Goal: Contribute content: Add original content to the website for others to see

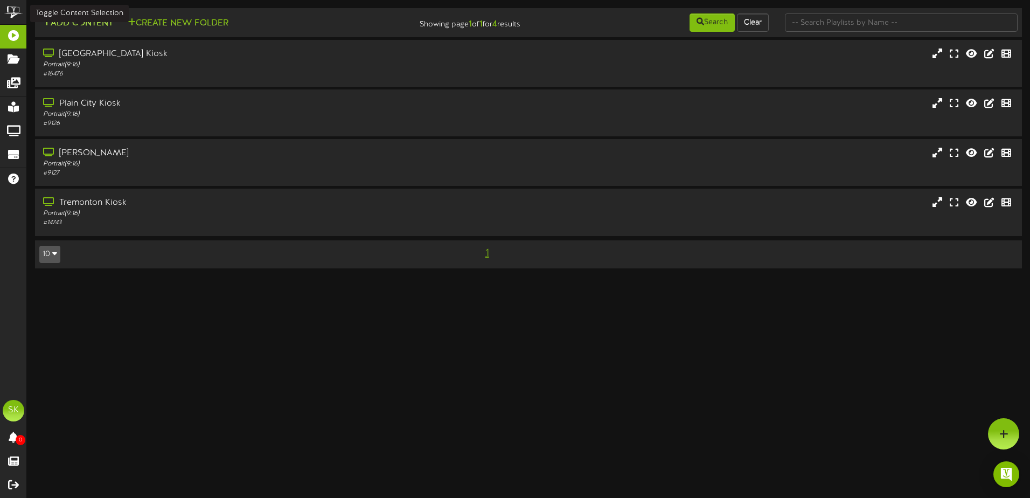
click at [80, 18] on button "Add Content" at bounding box center [77, 23] width 77 height 13
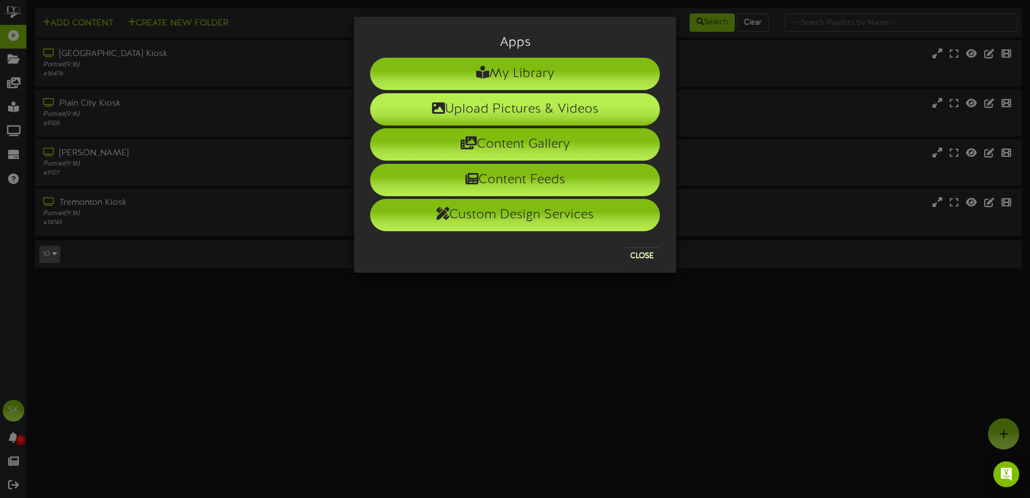
click at [521, 107] on li "Upload Pictures & Videos" at bounding box center [515, 109] width 290 height 32
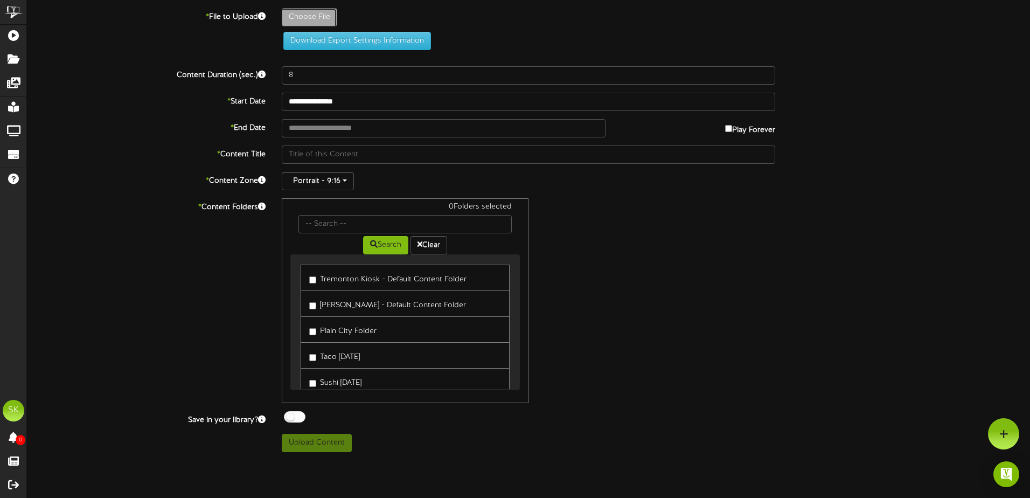
type input "**********"
type input "KentsBiscuits101525916"
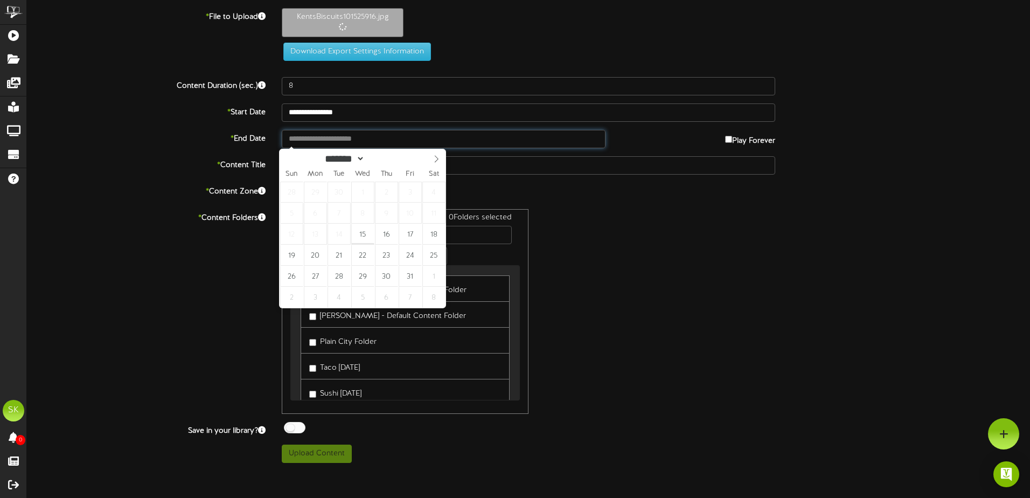
click at [372, 141] on input "text" at bounding box center [444, 139] width 324 height 18
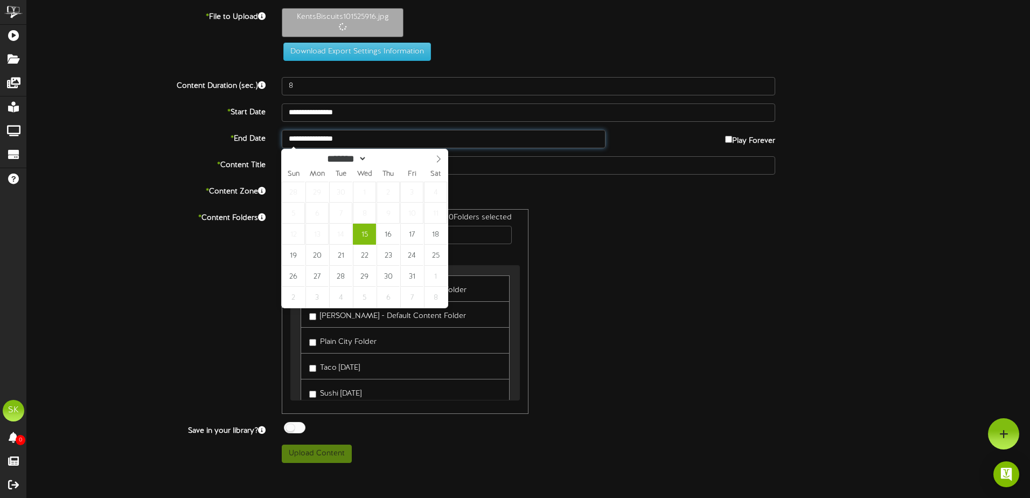
type input "**********"
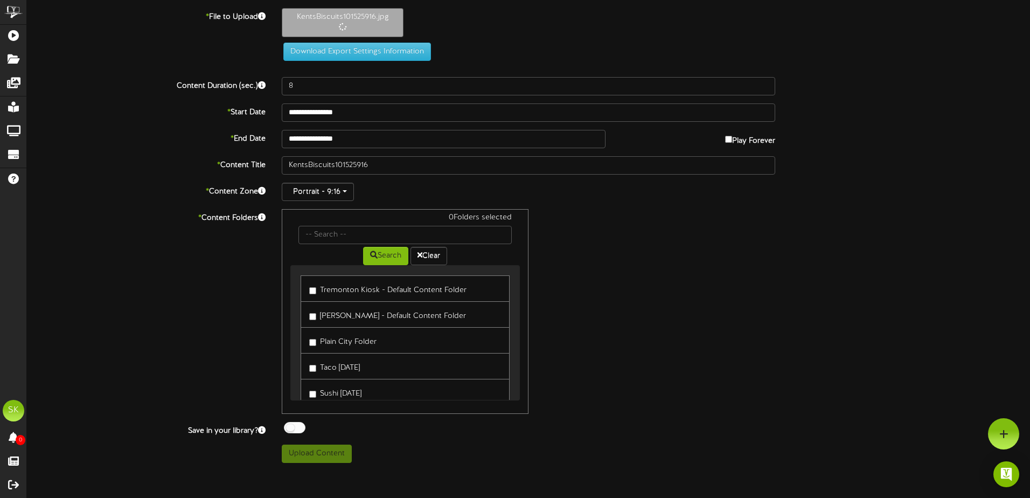
click at [324, 293] on label "Tremonton Kiosk - Default Content Folder" at bounding box center [387, 288] width 157 height 15
click at [326, 315] on label "[PERSON_NAME] - Default Content Folder" at bounding box center [387, 314] width 157 height 15
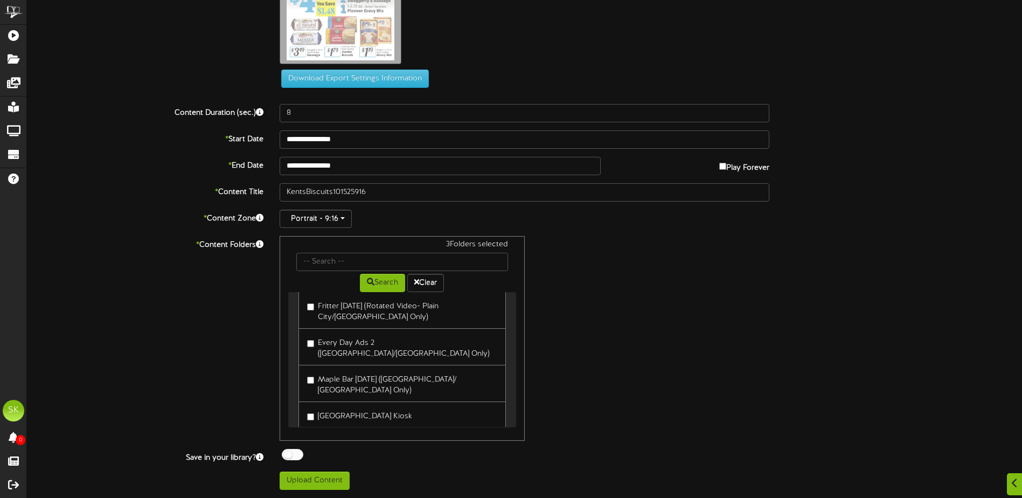
scroll to position [244, 0]
click at [326, 407] on label "[GEOGRAPHIC_DATA] Kiosk" at bounding box center [359, 414] width 105 height 15
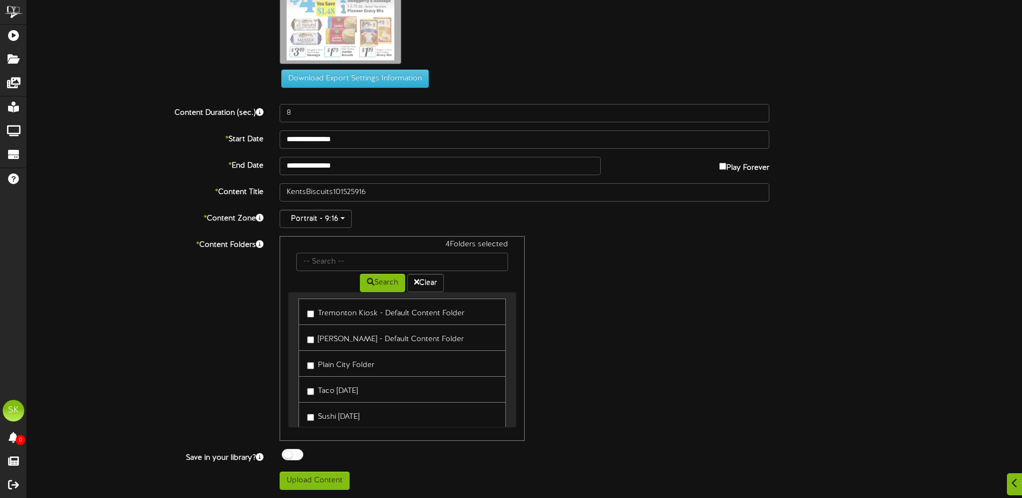
scroll to position [0, 0]
click at [613, 351] on div "4 Folders selected Search Clear Tremonton Kiosk - Default Content Folder Roy Ki…" at bounding box center [525, 338] width 506 height 205
click at [299, 452] on div at bounding box center [293, 454] width 22 height 11
click at [323, 485] on button "Upload Content" at bounding box center [315, 480] width 70 height 18
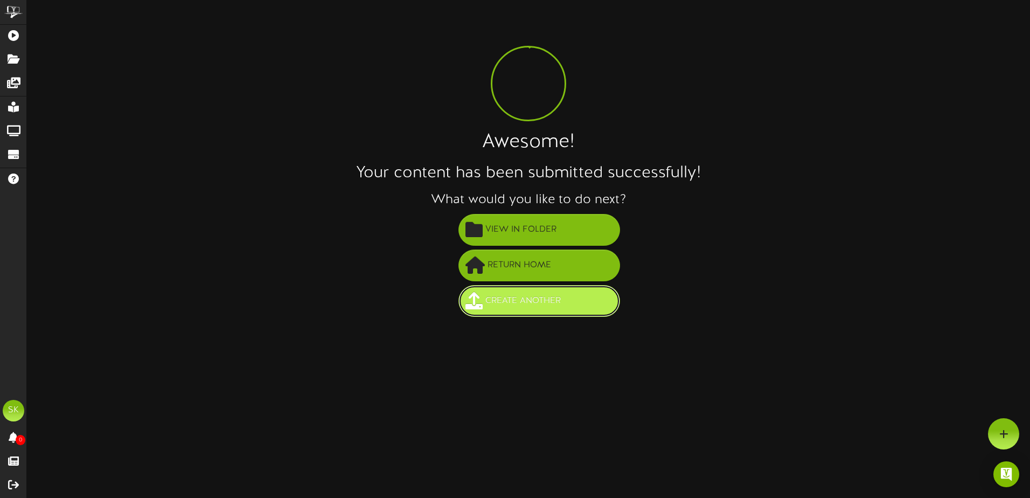
click at [531, 297] on span "Create Another" at bounding box center [523, 301] width 81 height 18
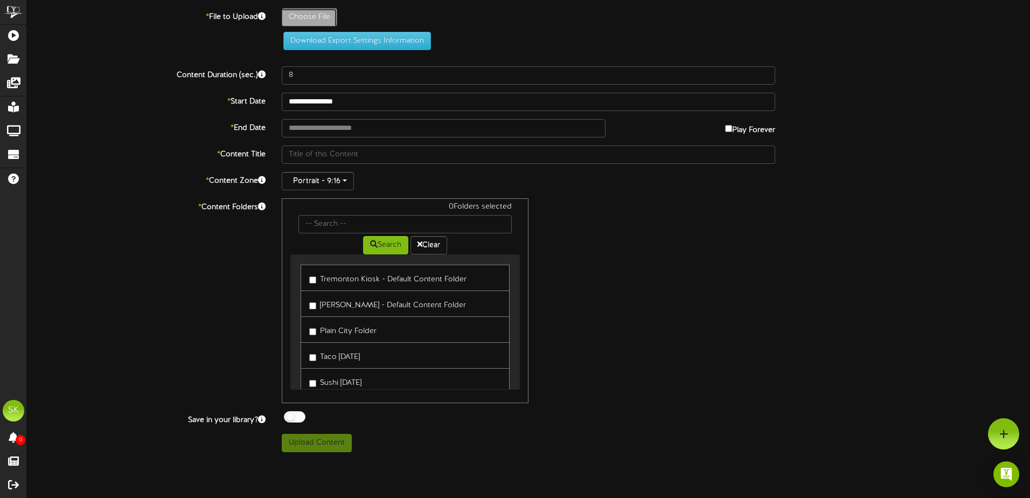
type input "**********"
type input "KentsChili101525916"
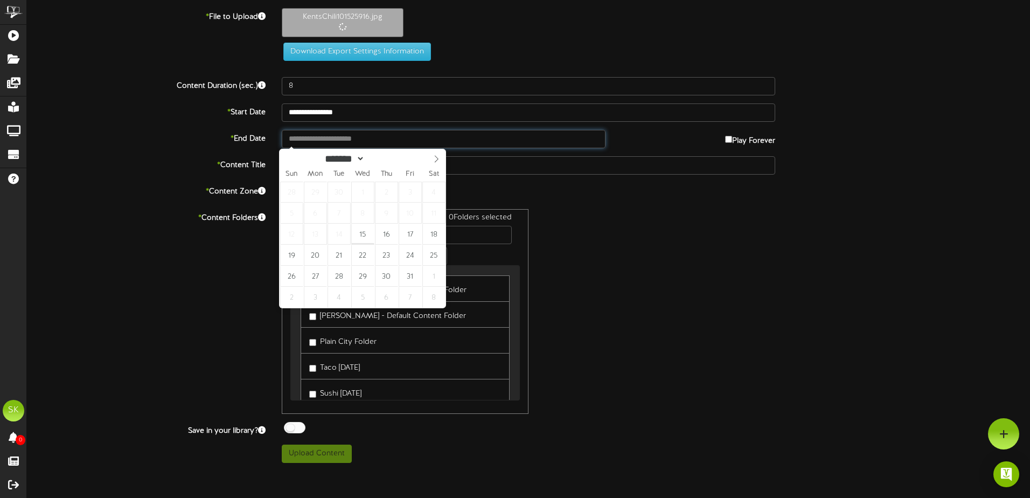
click at [372, 133] on input "text" at bounding box center [444, 139] width 324 height 18
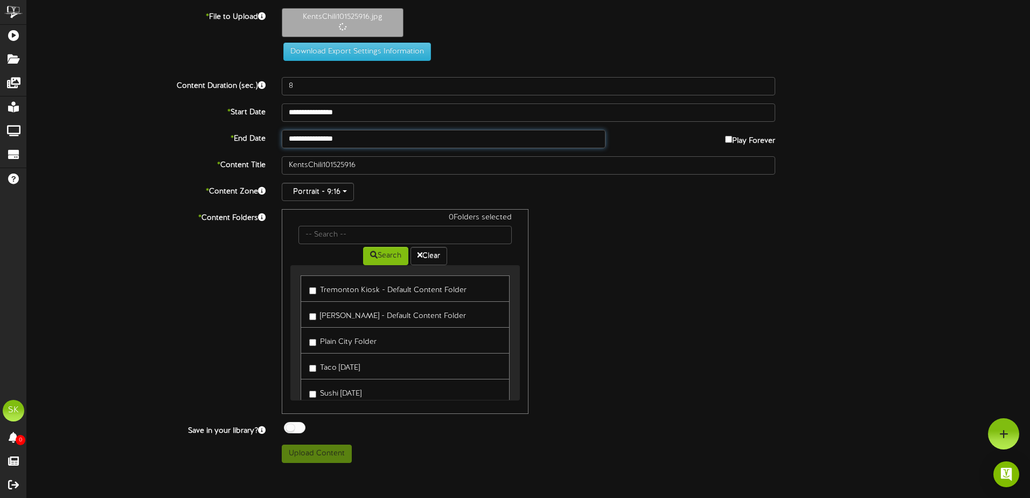
type input "**********"
click at [326, 288] on label "Tremonton Kiosk - Default Content Folder" at bounding box center [387, 288] width 157 height 15
click at [330, 326] on div "Tremonton Kiosk - Default Content Folder Roy Kiosk - Default Content Folder Pla…" at bounding box center [405, 459] width 209 height 369
click at [328, 342] on label "Plain City Folder" at bounding box center [342, 340] width 67 height 15
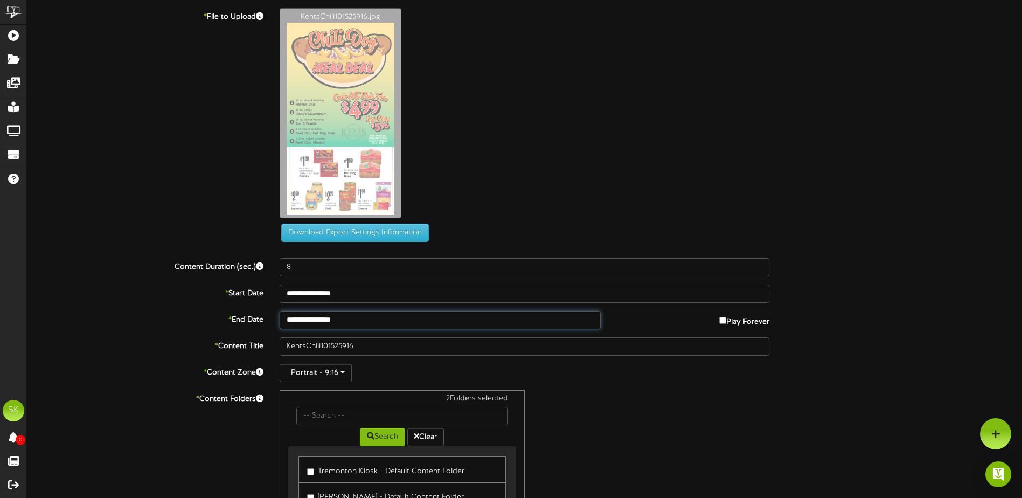
click at [356, 316] on input "**********" at bounding box center [440, 320] width 321 height 18
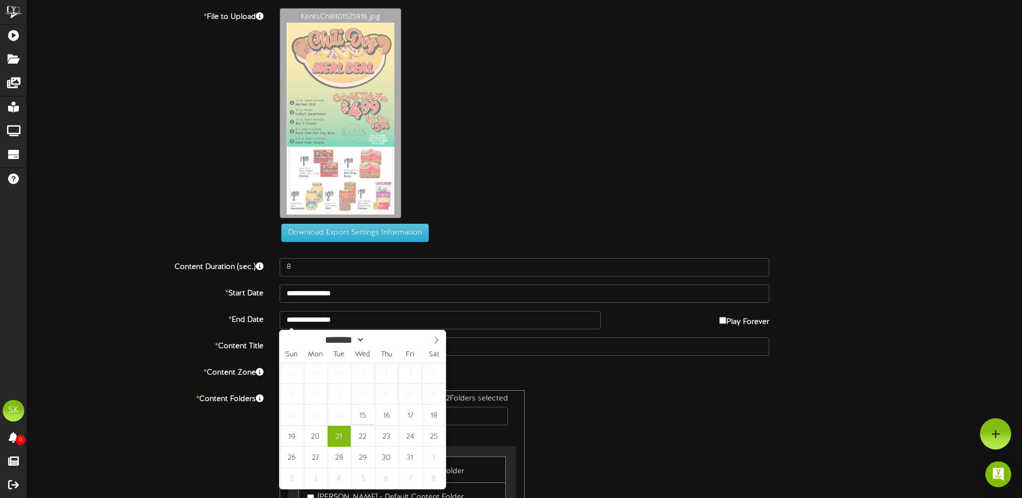
click at [600, 392] on div "2 Folders selected Search Clear Tremonton Kiosk - Default Content Folder Roy Ki…" at bounding box center [525, 492] width 506 height 205
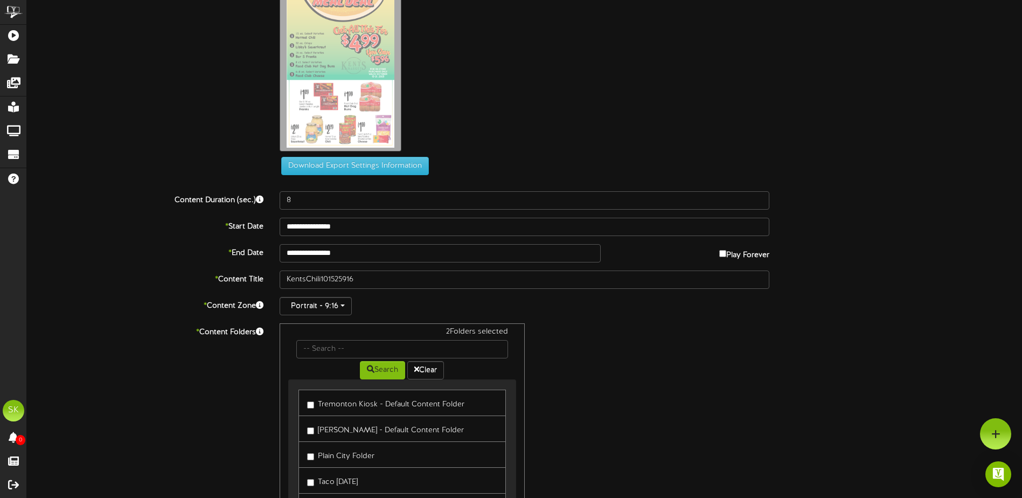
scroll to position [154, 0]
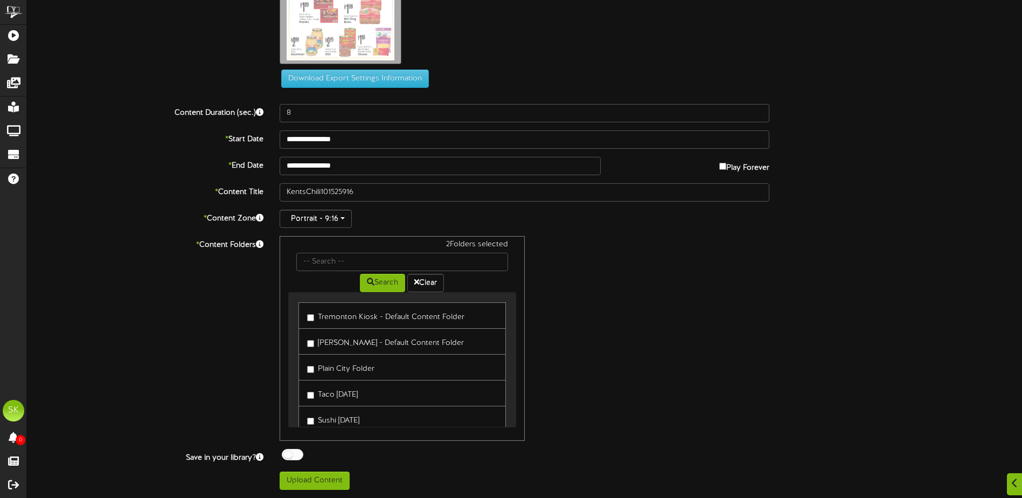
click at [353, 343] on label "[PERSON_NAME] - Default Content Folder" at bounding box center [385, 341] width 157 height 15
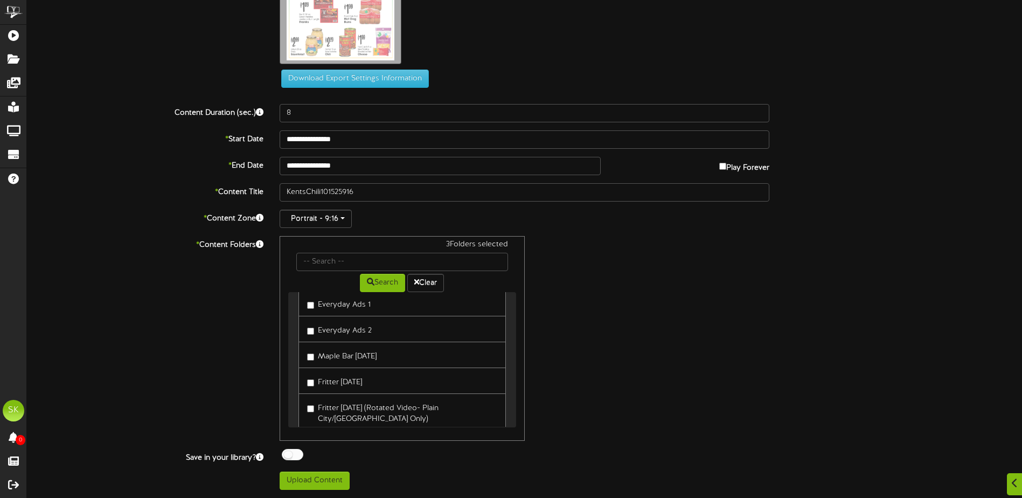
scroll to position [244, 0]
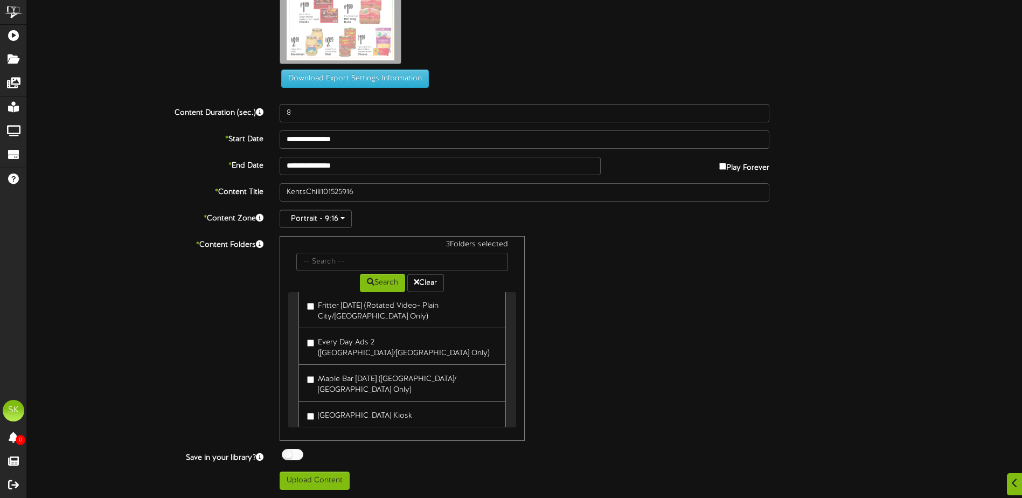
click at [329, 407] on label "[GEOGRAPHIC_DATA] Kiosk" at bounding box center [359, 414] width 105 height 15
click at [289, 456] on div at bounding box center [293, 454] width 22 height 11
click at [293, 482] on button "Upload Content" at bounding box center [315, 480] width 70 height 18
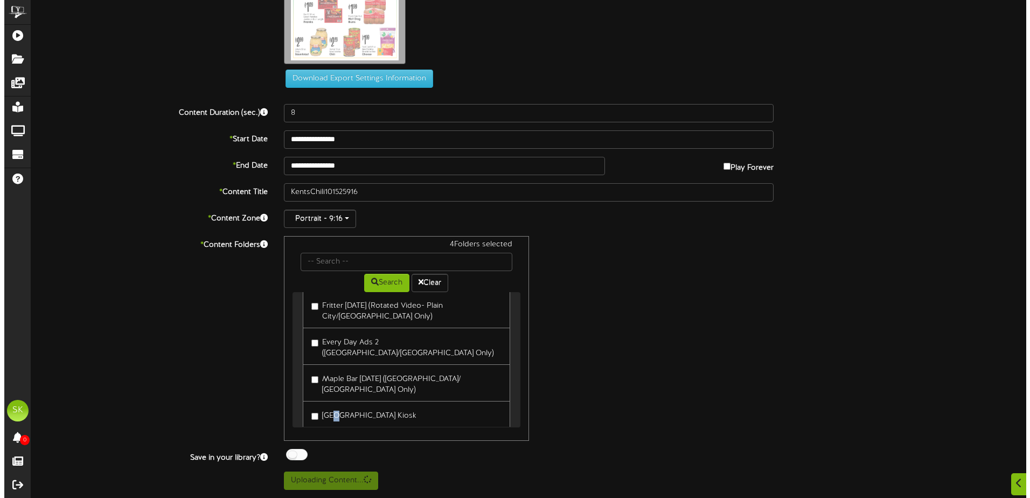
scroll to position [0, 0]
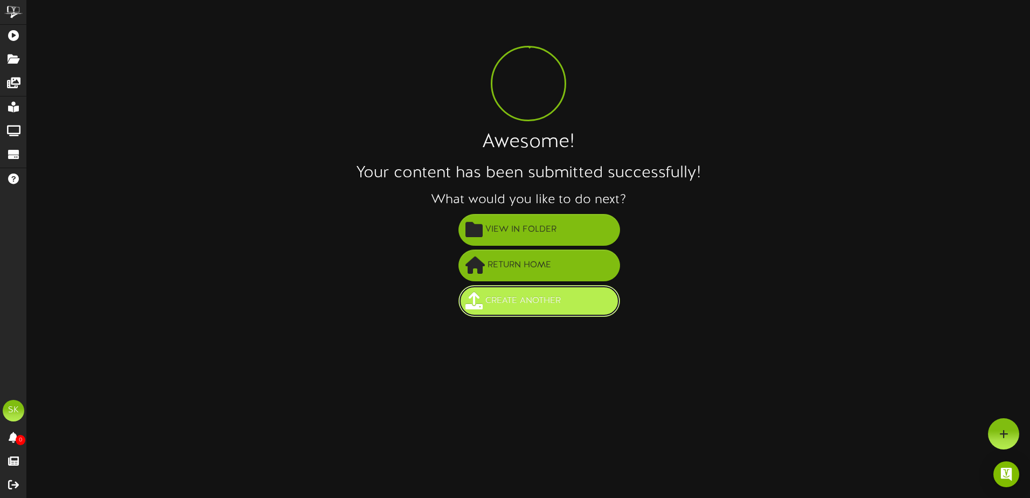
click at [527, 308] on span "Create Another" at bounding box center [523, 301] width 81 height 18
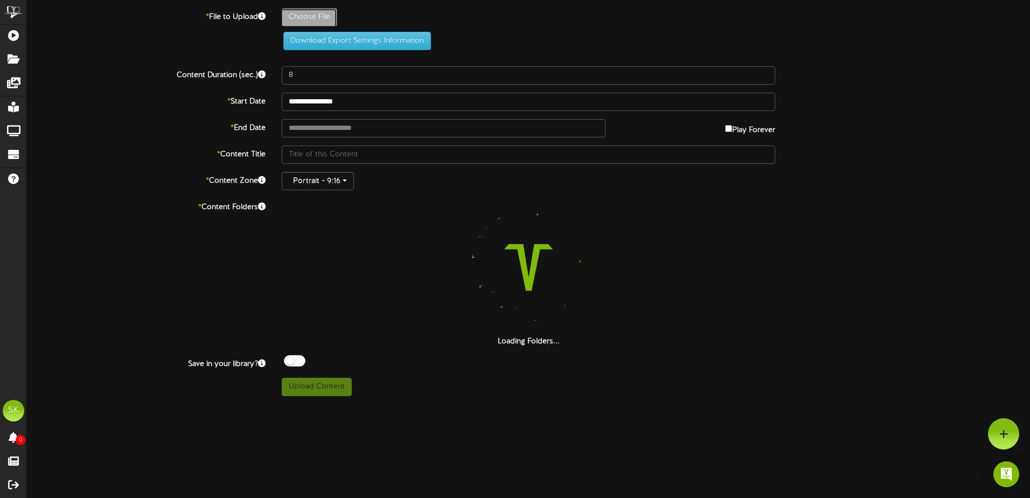
type input "**********"
type input "KentsFrontPage101525916"
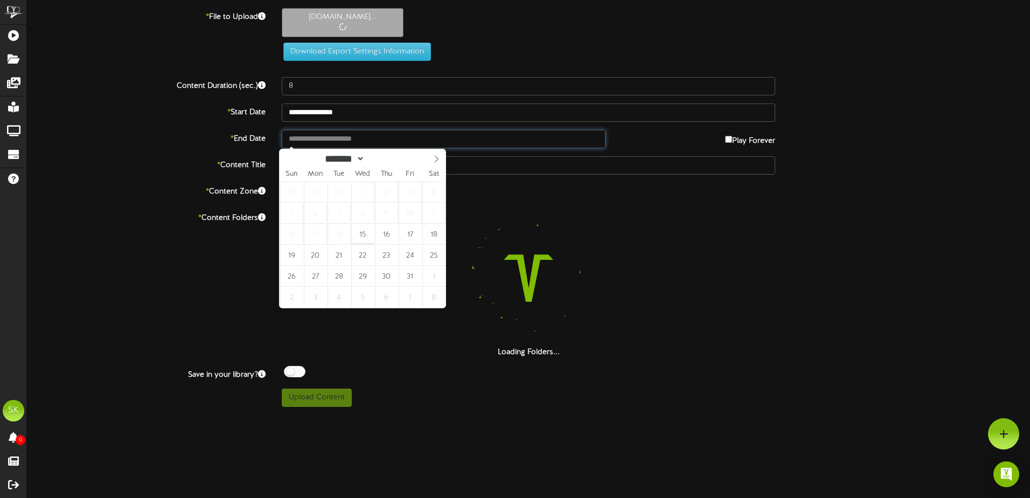
click at [360, 140] on input "text" at bounding box center [444, 139] width 324 height 18
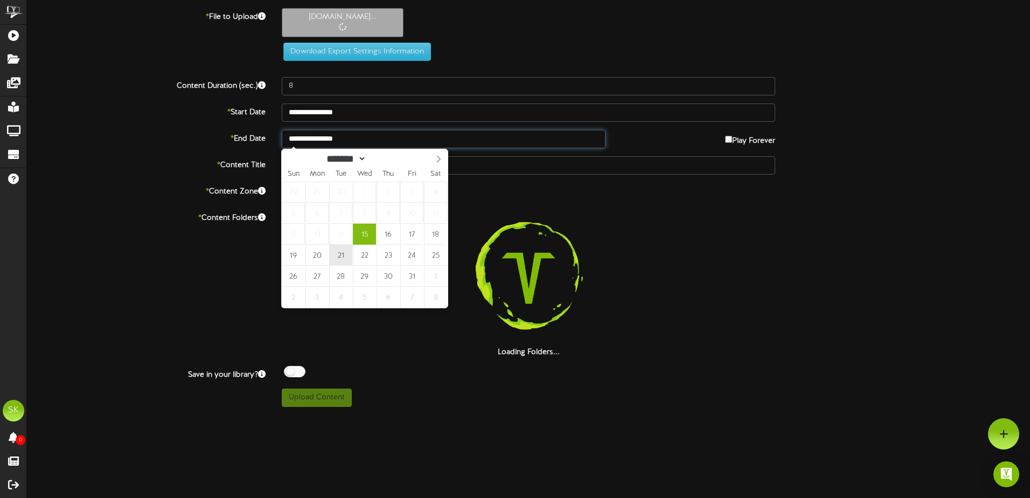
type input "**********"
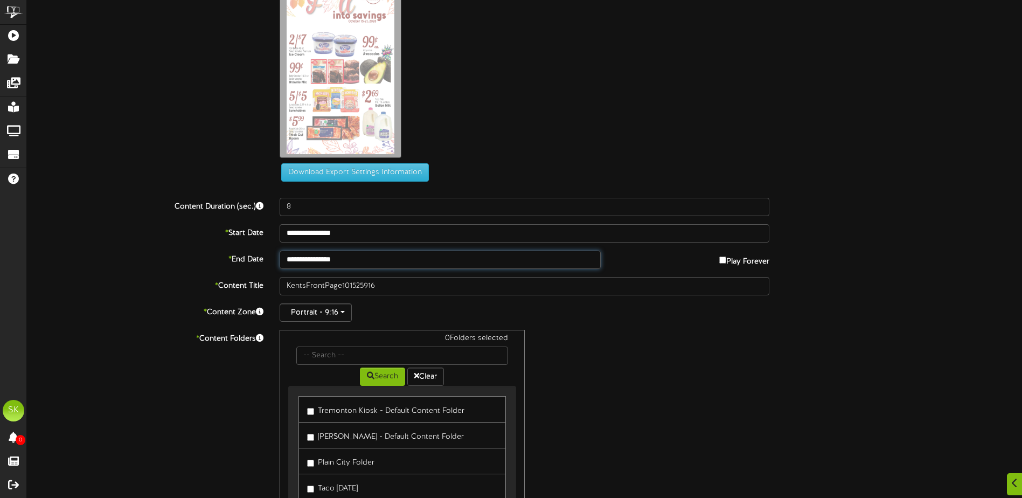
scroll to position [154, 0]
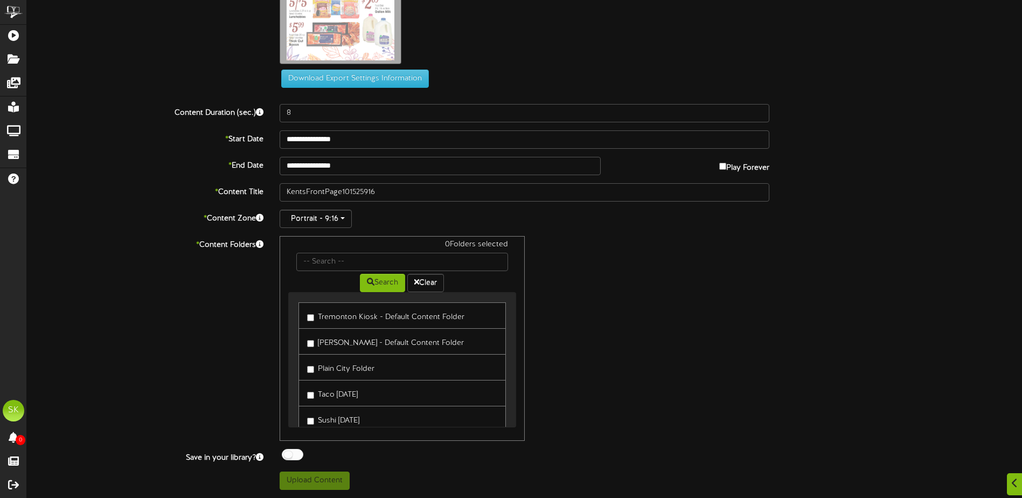
drag, startPoint x: 335, startPoint y: 318, endPoint x: 337, endPoint y: 338, distance: 19.5
click at [336, 318] on label "Tremonton Kiosk - Default Content Folder" at bounding box center [385, 315] width 157 height 15
click at [337, 345] on label "[PERSON_NAME] - Default Content Folder" at bounding box center [385, 341] width 157 height 15
click at [336, 367] on label "Plain City Folder" at bounding box center [340, 367] width 67 height 15
click at [321, 371] on label "Plain City Folder" at bounding box center [340, 367] width 67 height 15
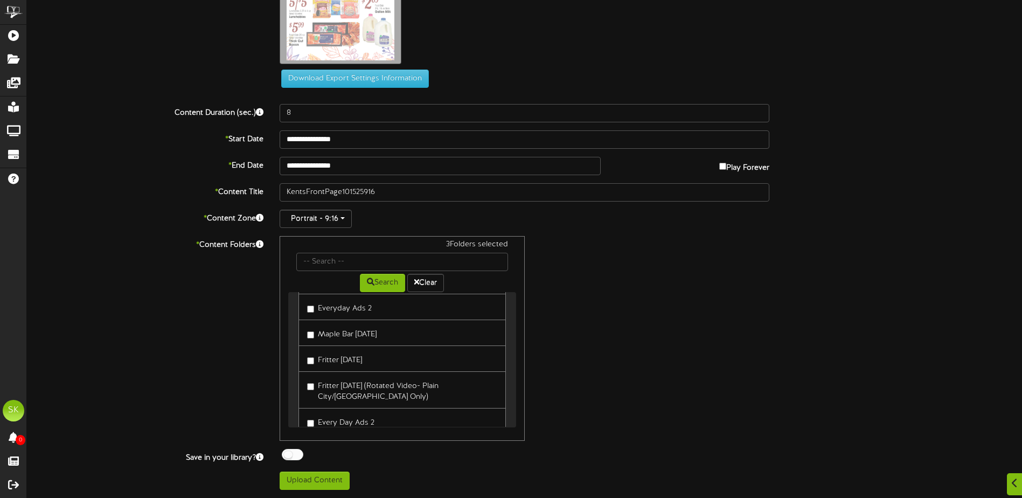
scroll to position [244, 0]
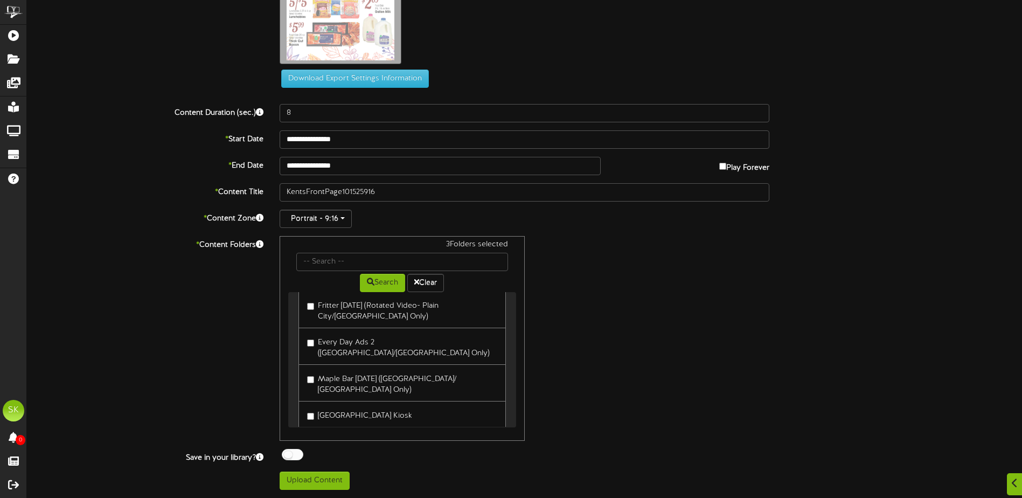
click at [315, 407] on label "[GEOGRAPHIC_DATA] Kiosk" at bounding box center [359, 414] width 105 height 15
click at [296, 453] on div at bounding box center [293, 454] width 22 height 11
click at [310, 488] on button "Upload Content" at bounding box center [315, 480] width 70 height 18
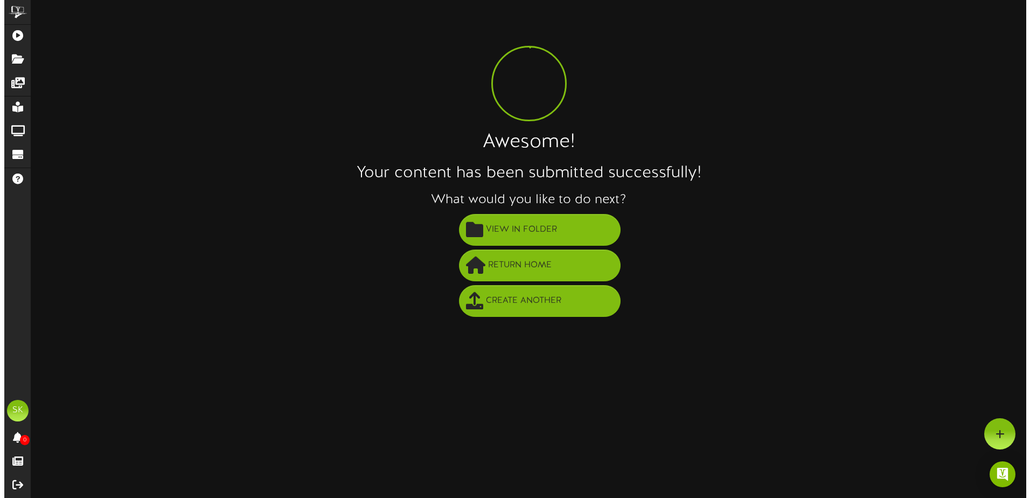
scroll to position [0, 0]
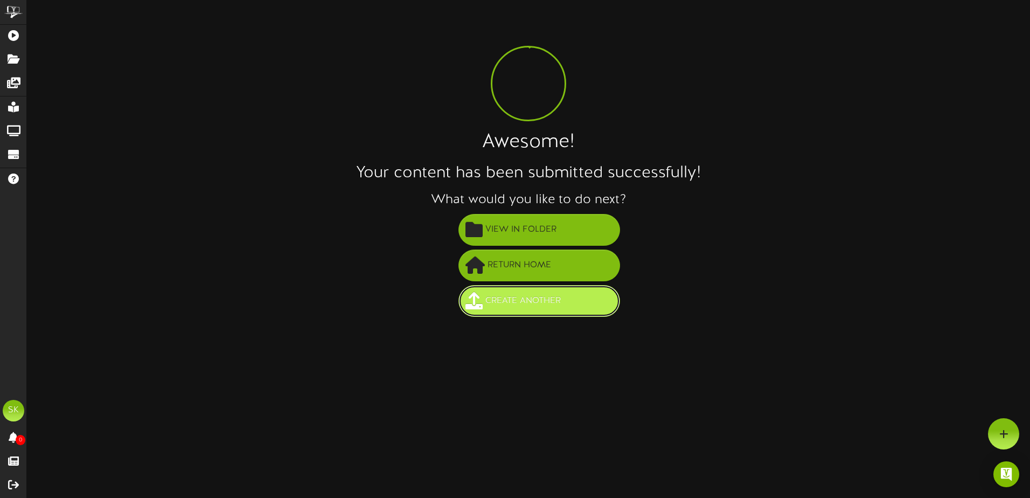
click at [565, 313] on button "Create Another" at bounding box center [539, 301] width 162 height 32
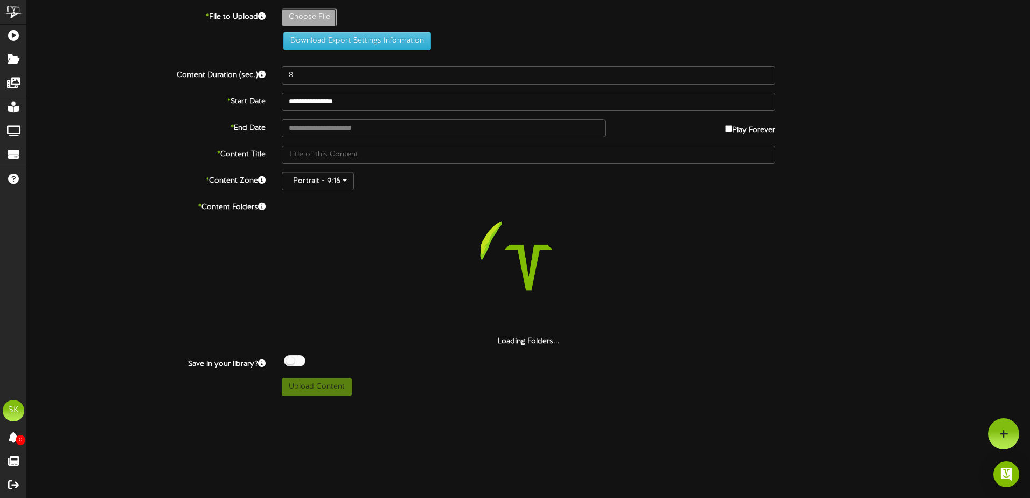
type input "**********"
type input "KentsPampers101525916"
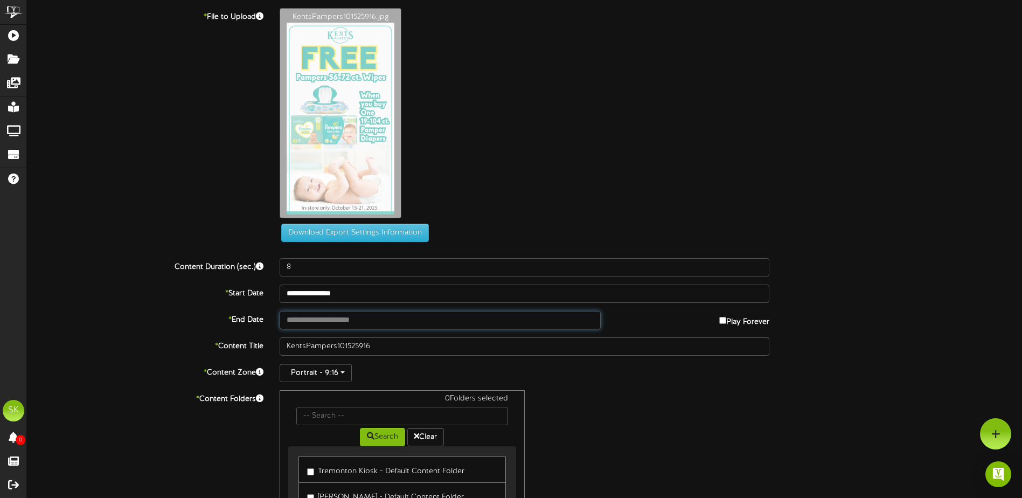
click at [389, 326] on input "text" at bounding box center [440, 320] width 321 height 18
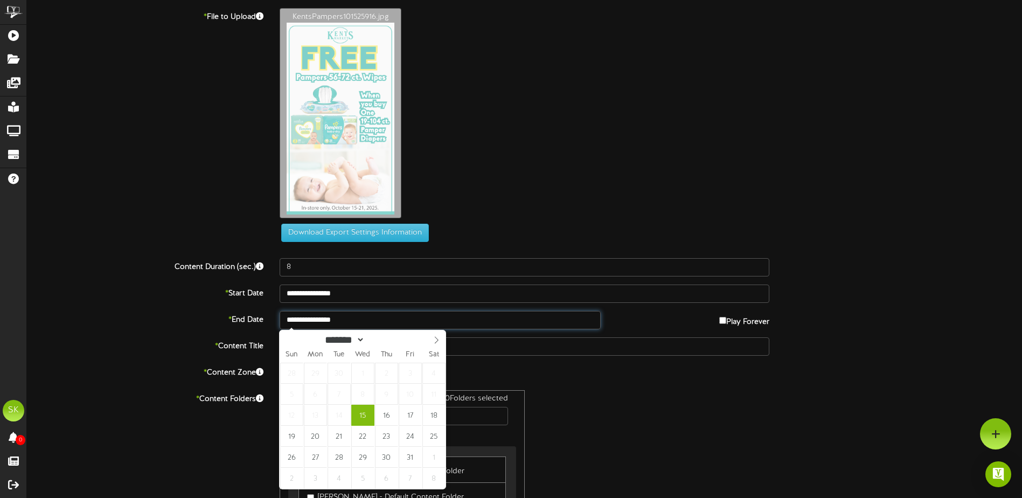
type input "**********"
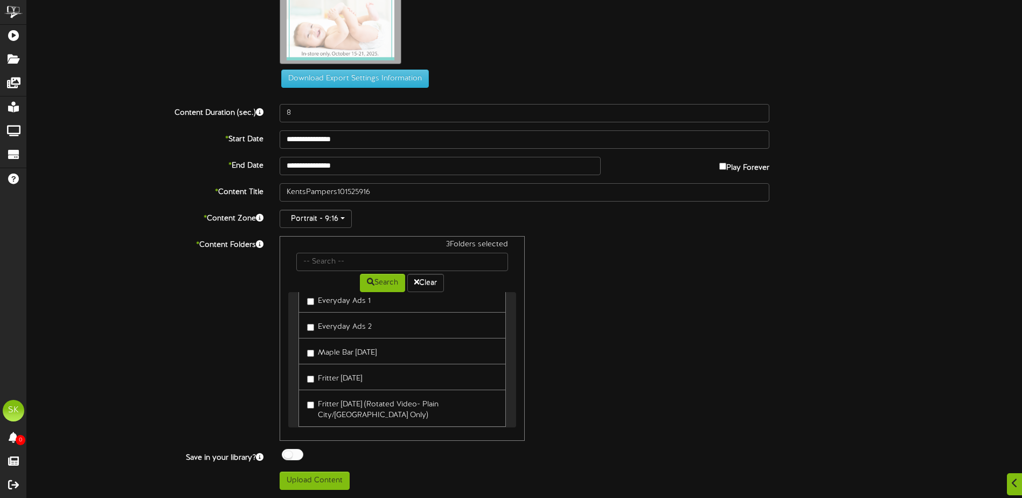
scroll to position [244, 0]
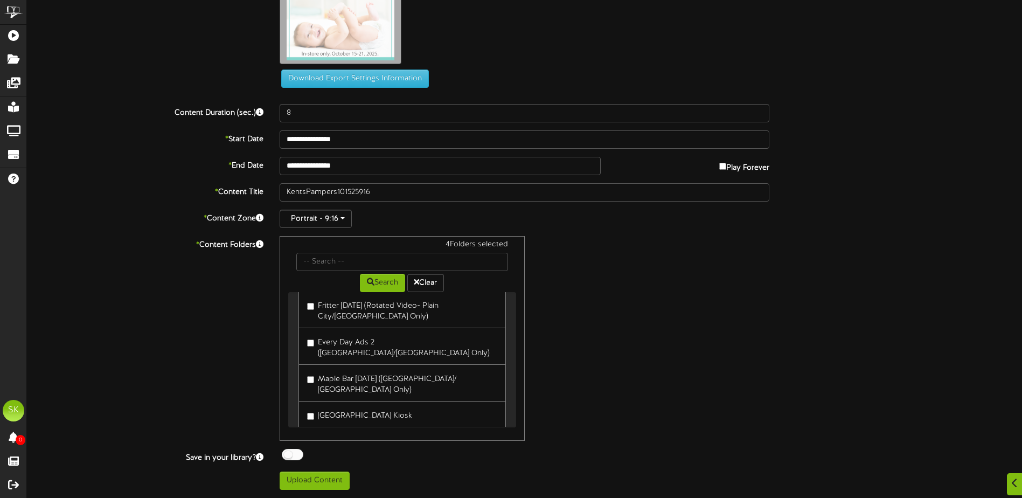
click at [298, 452] on div at bounding box center [293, 454] width 22 height 11
click at [307, 483] on button "Upload Content" at bounding box center [315, 480] width 70 height 18
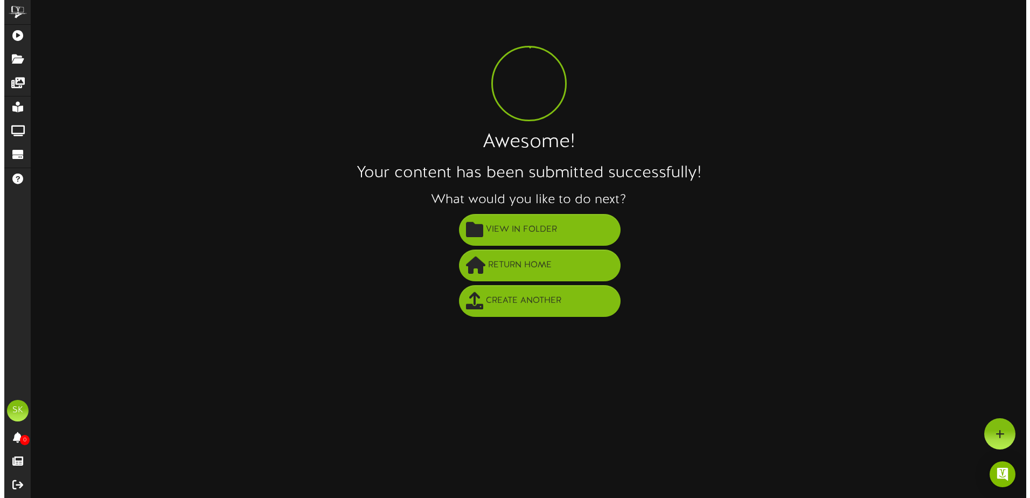
scroll to position [0, 0]
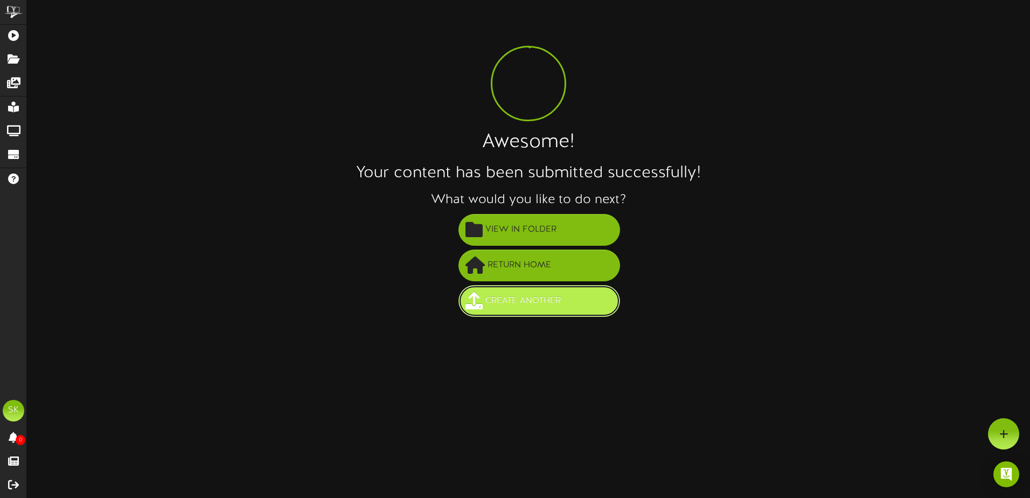
click at [514, 303] on span "Create Another" at bounding box center [523, 301] width 81 height 18
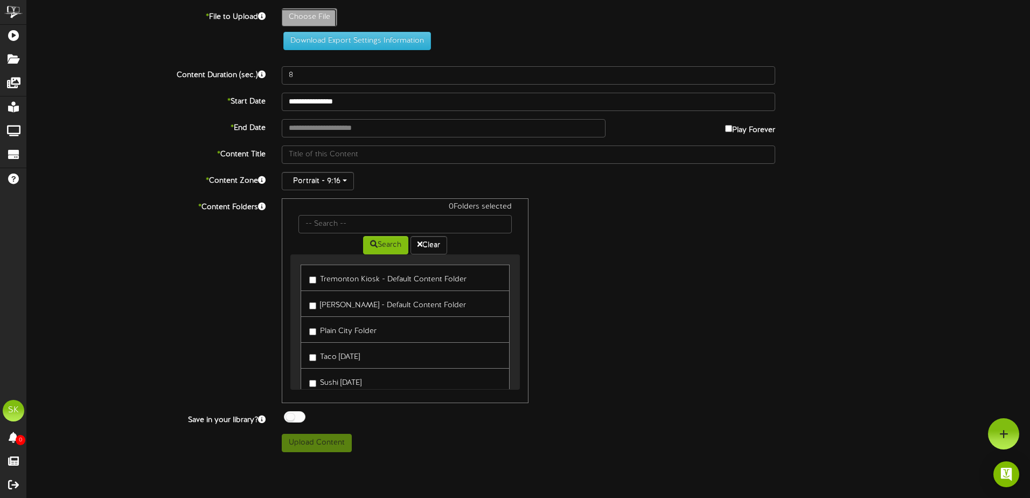
type input "**********"
type input "KentsPasta101525916"
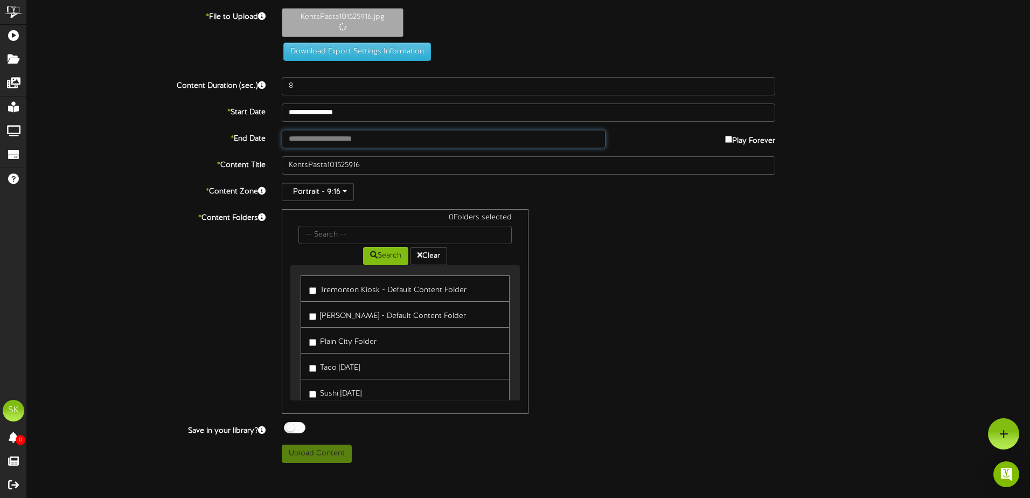
click at [340, 142] on input "text" at bounding box center [444, 139] width 324 height 18
type input "**********"
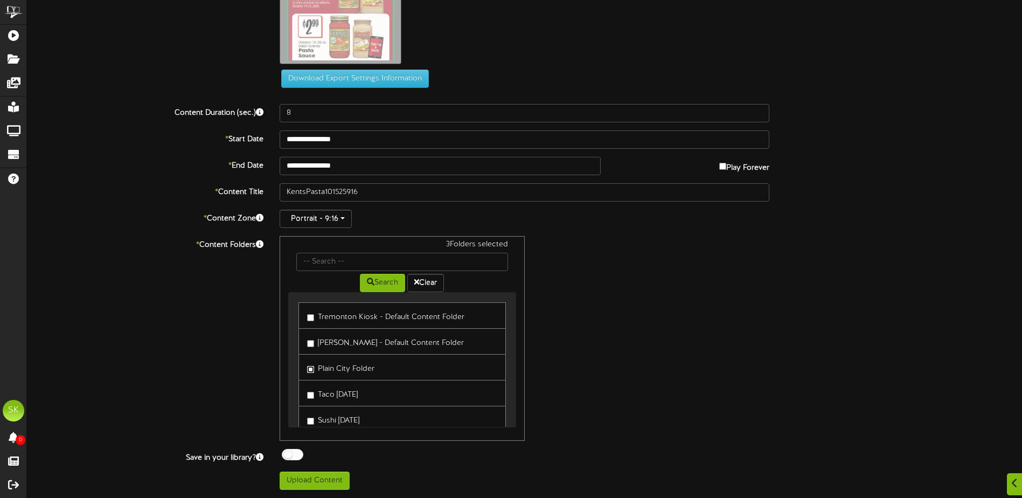
scroll to position [244, 0]
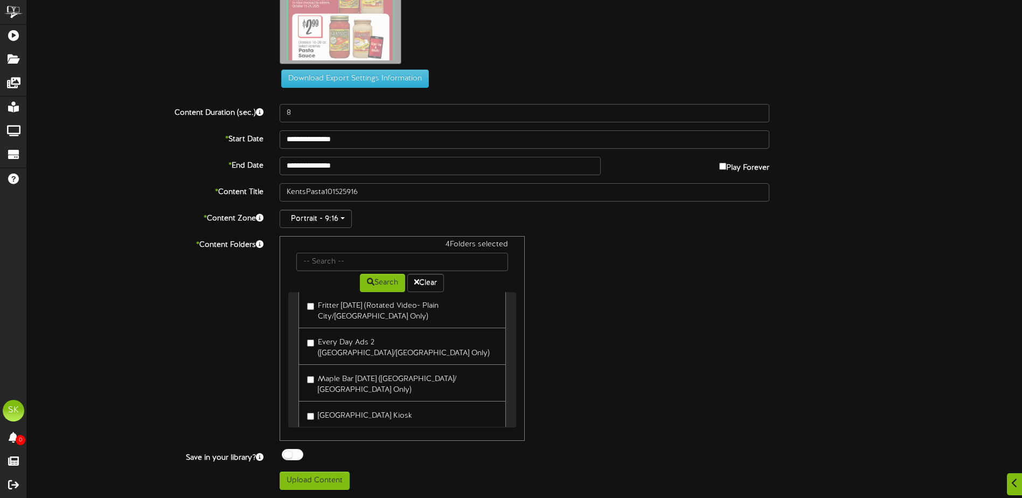
click at [299, 456] on div at bounding box center [293, 454] width 22 height 11
click at [302, 482] on button "Upload Content" at bounding box center [315, 480] width 70 height 18
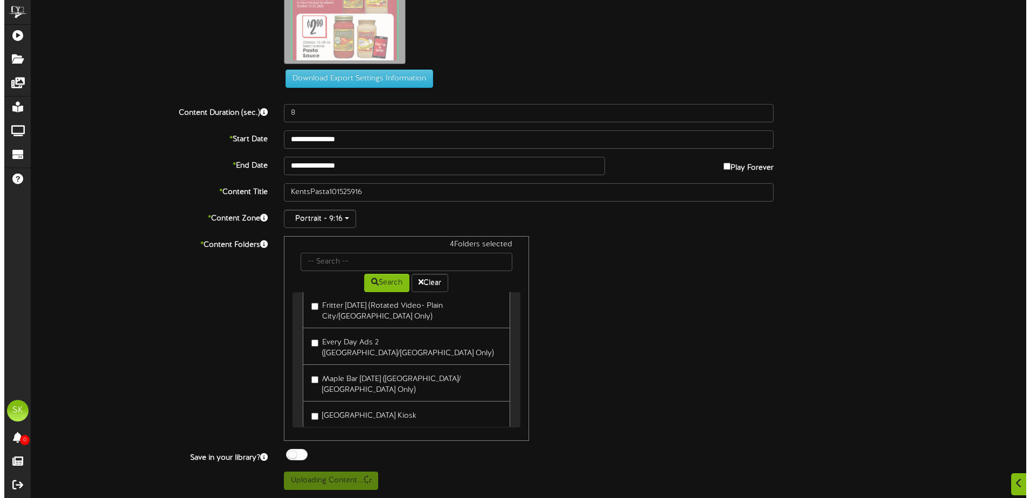
scroll to position [0, 0]
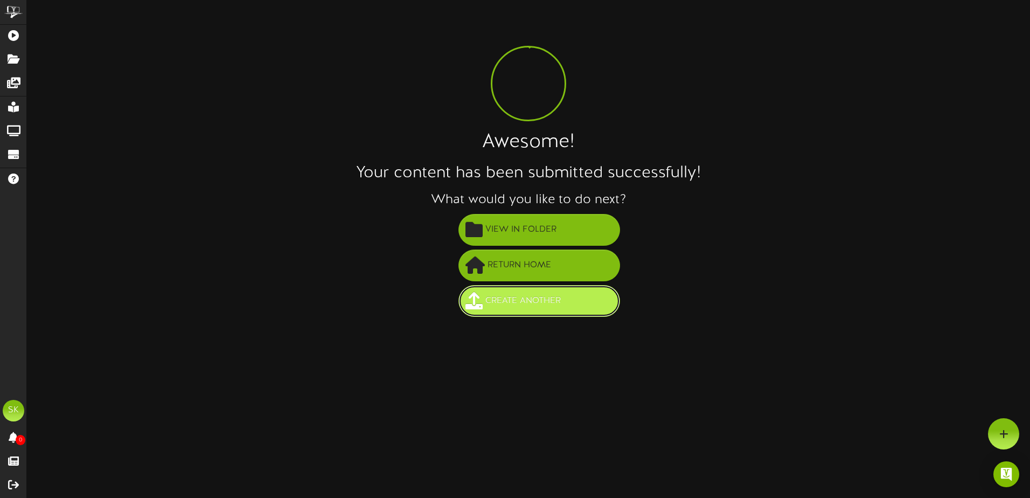
click at [553, 299] on span "Create Another" at bounding box center [523, 301] width 81 height 18
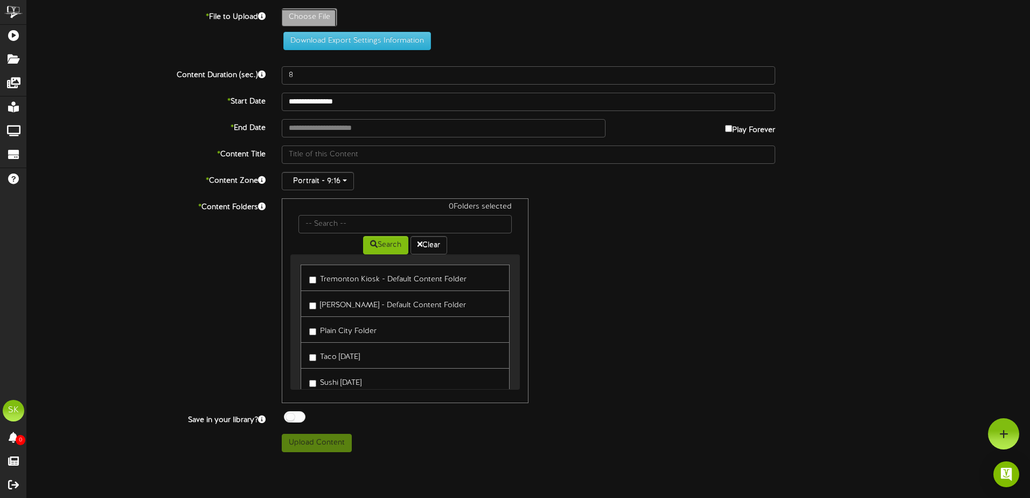
type input "**********"
type input "KentsTopCare101525916"
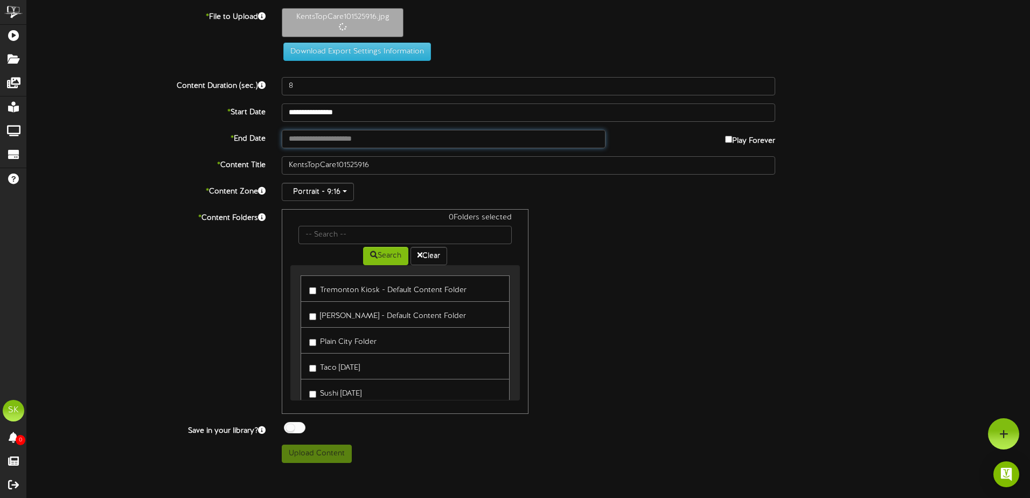
click at [323, 138] on input "text" at bounding box center [444, 139] width 324 height 18
type input "**********"
drag, startPoint x: 338, startPoint y: 258, endPoint x: 345, endPoint y: 251, distance: 10.7
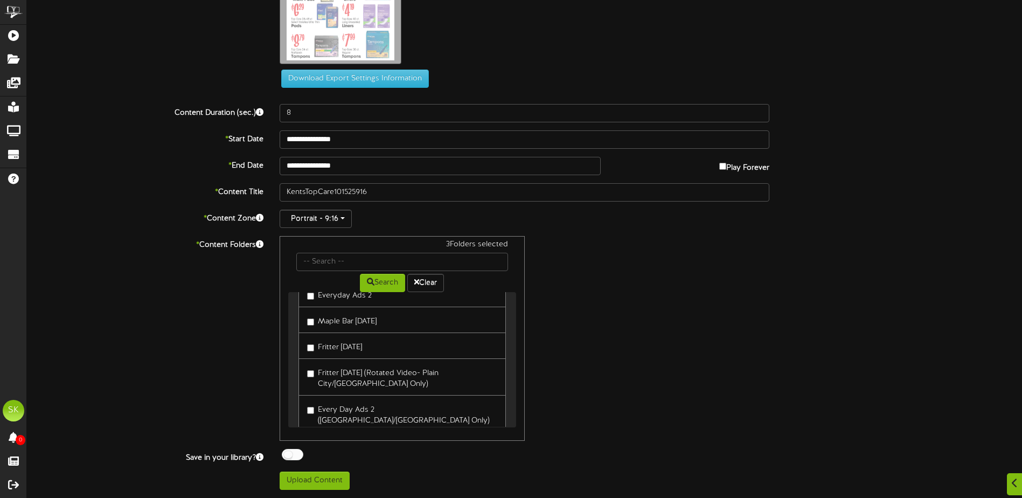
scroll to position [244, 0]
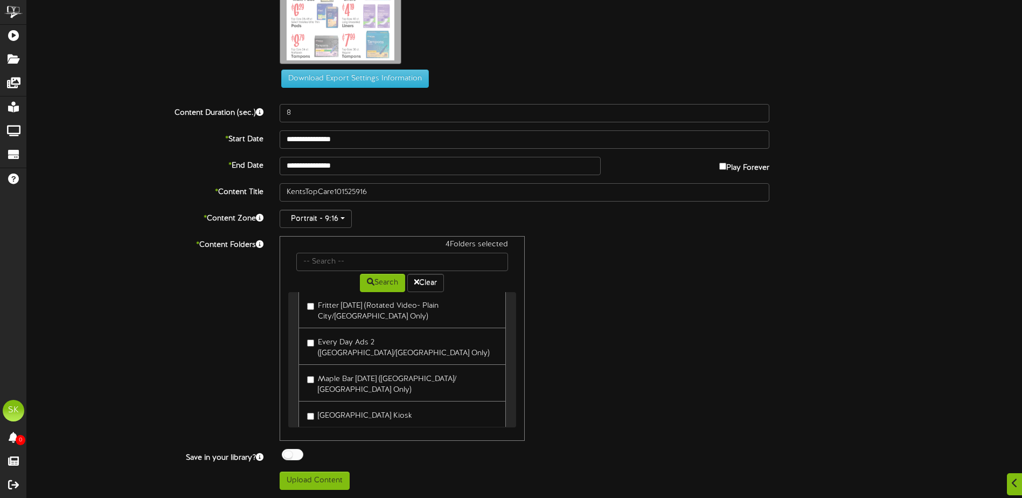
click at [291, 455] on div at bounding box center [293, 454] width 22 height 11
click at [311, 489] on button "Upload Content" at bounding box center [315, 480] width 70 height 18
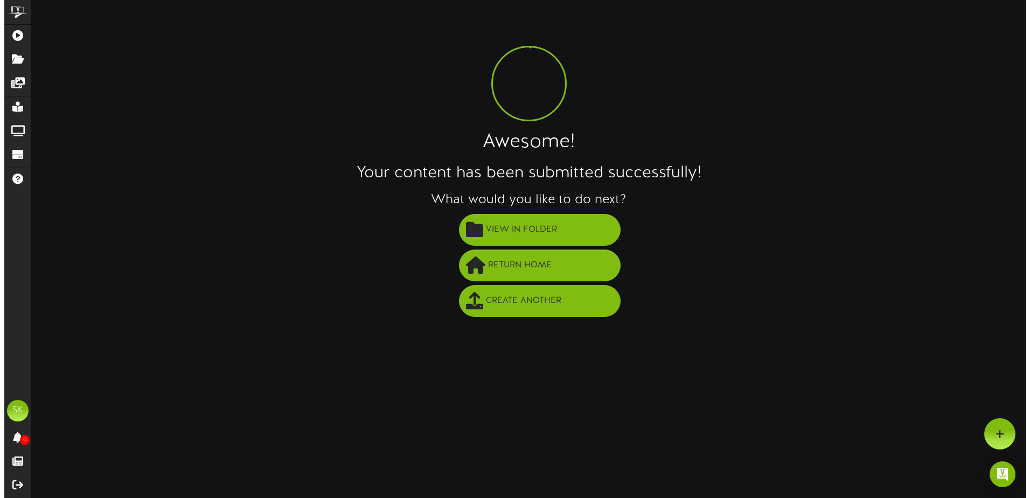
scroll to position [0, 0]
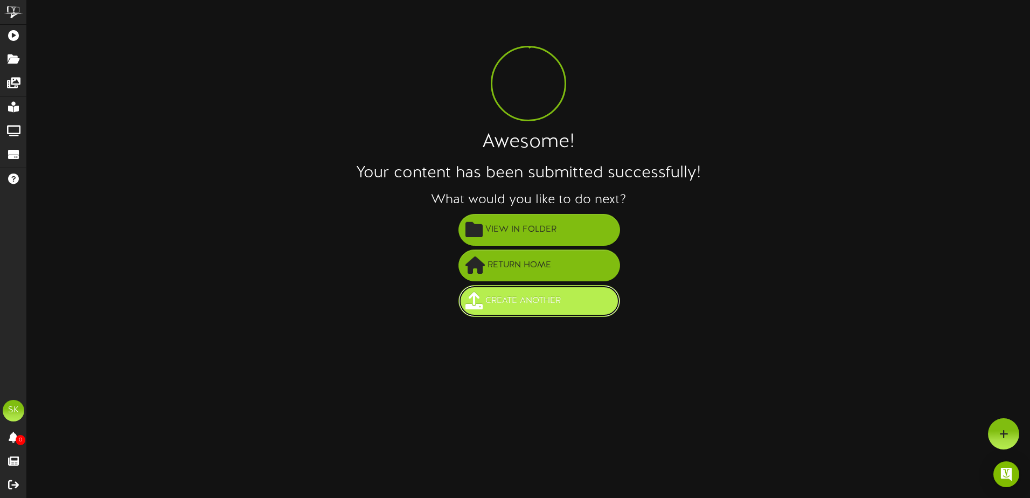
click at [532, 302] on span "Create Another" at bounding box center [523, 301] width 81 height 18
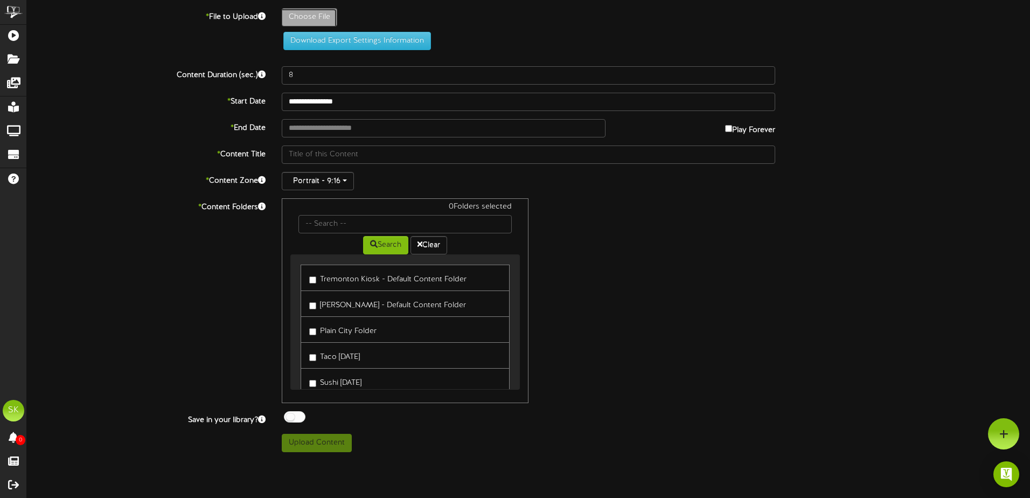
type input "**********"
type input "KentsWeekendSale101725916"
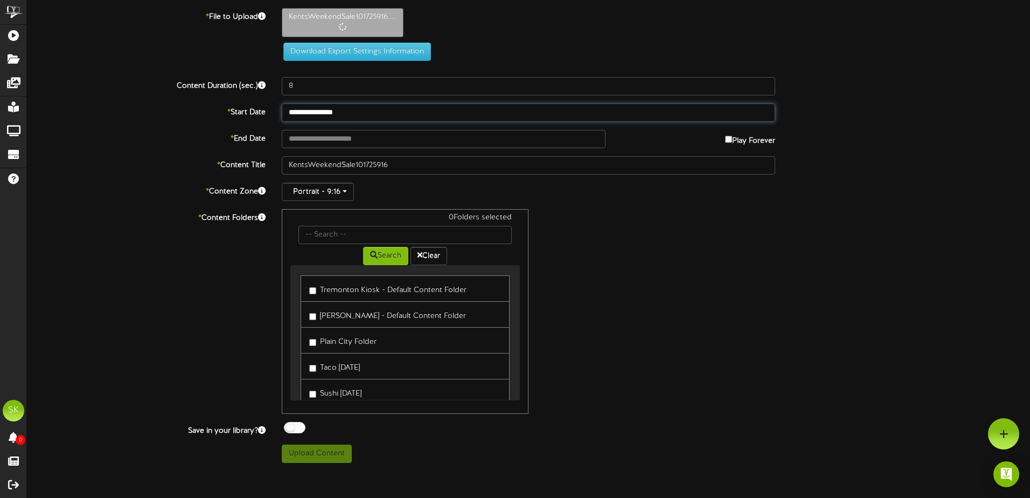
click at [360, 111] on input "**********" at bounding box center [528, 112] width 493 height 18
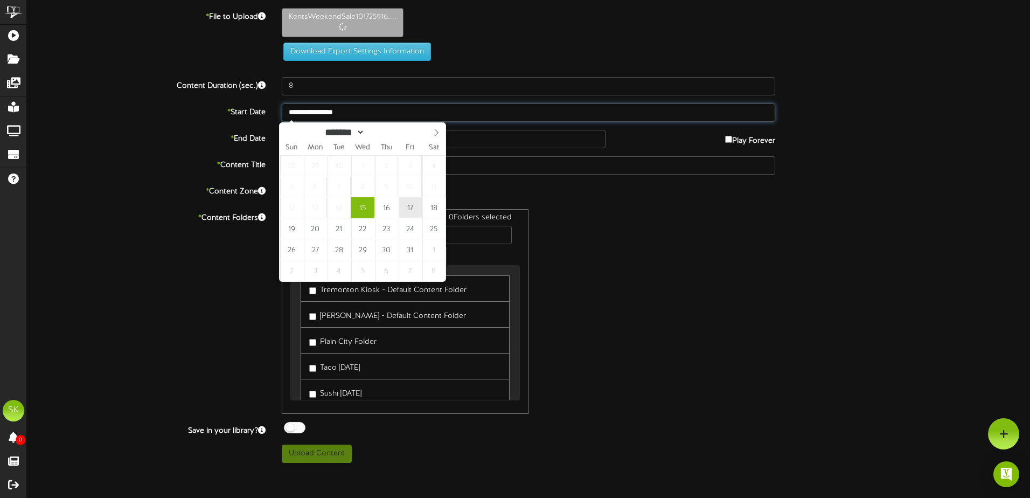
type input "**********"
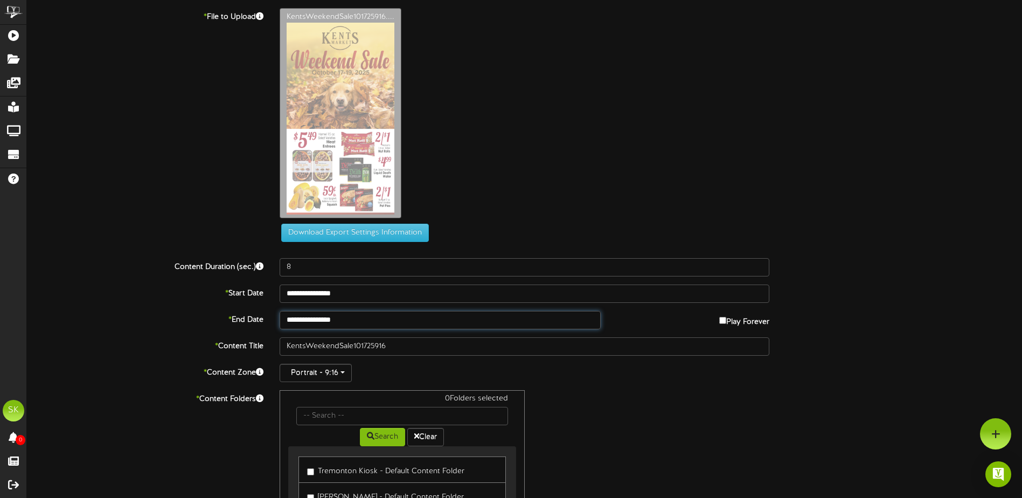
click at [388, 321] on input "**********" at bounding box center [440, 320] width 321 height 18
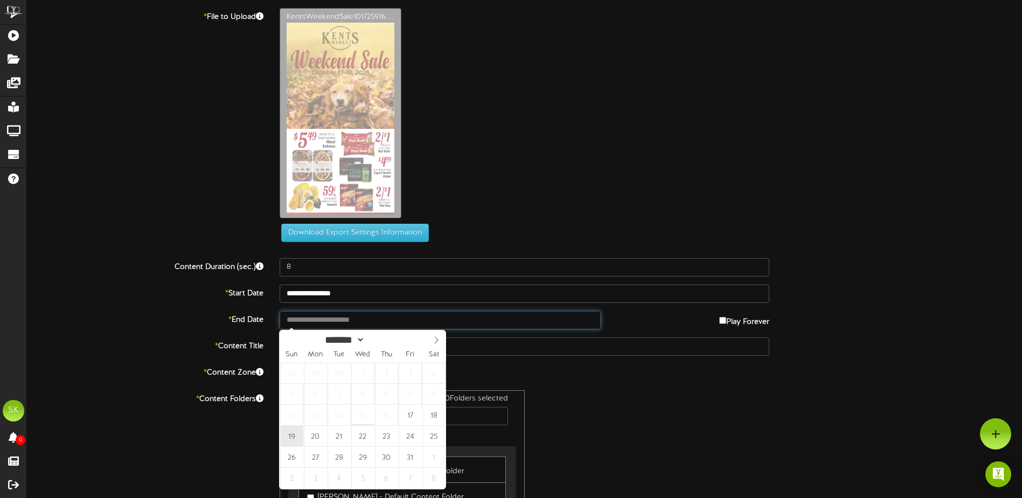
type input "**********"
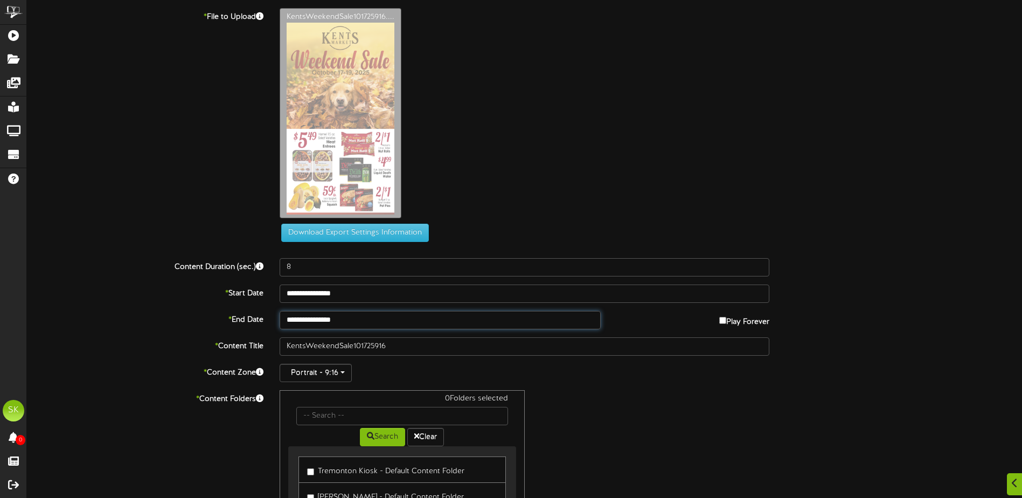
scroll to position [154, 0]
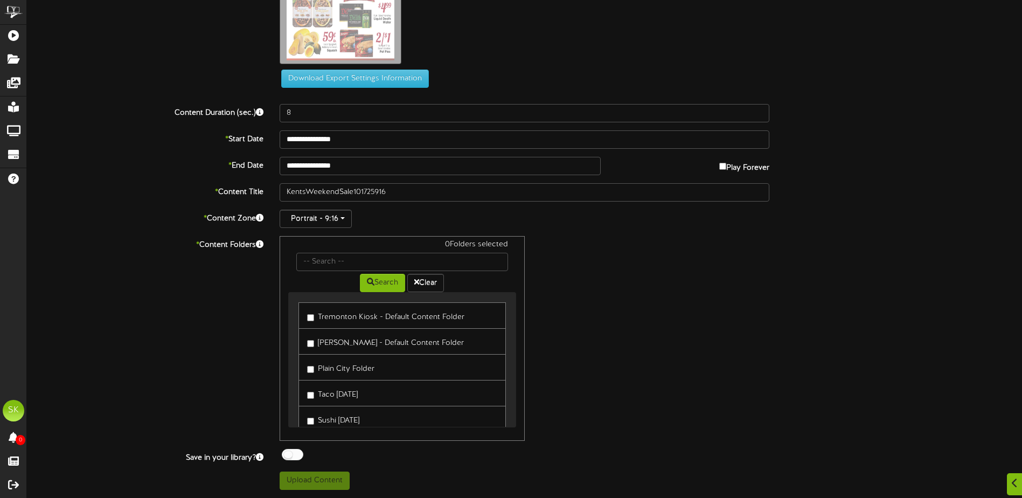
click at [324, 316] on label "Tremonton Kiosk - Default Content Folder" at bounding box center [385, 315] width 157 height 15
click at [323, 344] on label "Roy Kiosk - Default Content Folder" at bounding box center [385, 341] width 157 height 15
click at [319, 367] on label "Plain City Folder" at bounding box center [340, 367] width 67 height 15
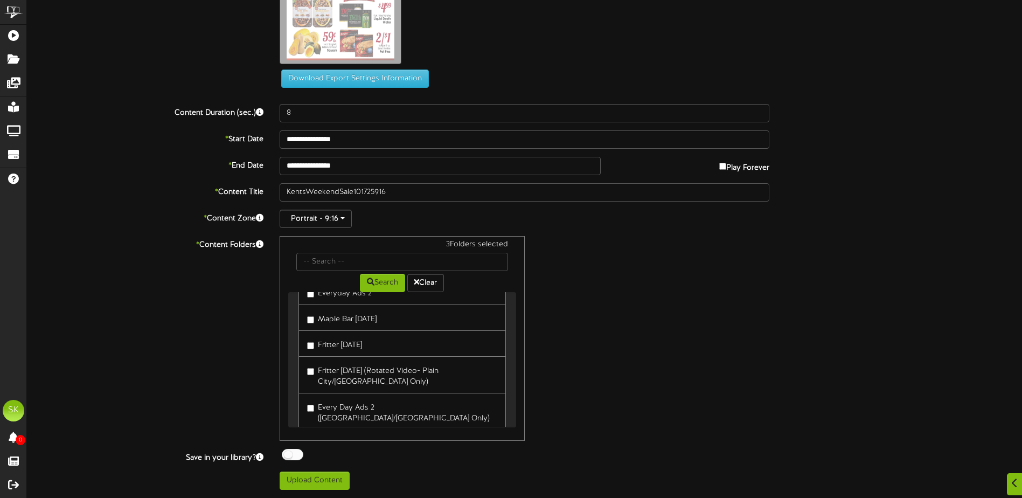
scroll to position [244, 0]
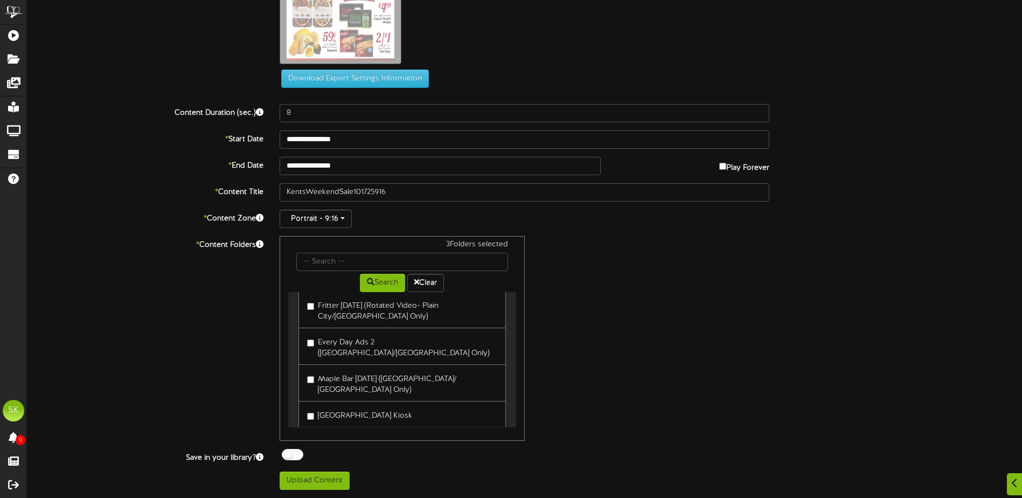
click at [318, 407] on label "[GEOGRAPHIC_DATA] Kiosk" at bounding box center [359, 414] width 105 height 15
click at [299, 448] on div "**********" at bounding box center [524, 172] width 995 height 636
click at [296, 457] on div at bounding box center [293, 454] width 22 height 11
click at [303, 483] on button "Upload Content" at bounding box center [315, 480] width 70 height 18
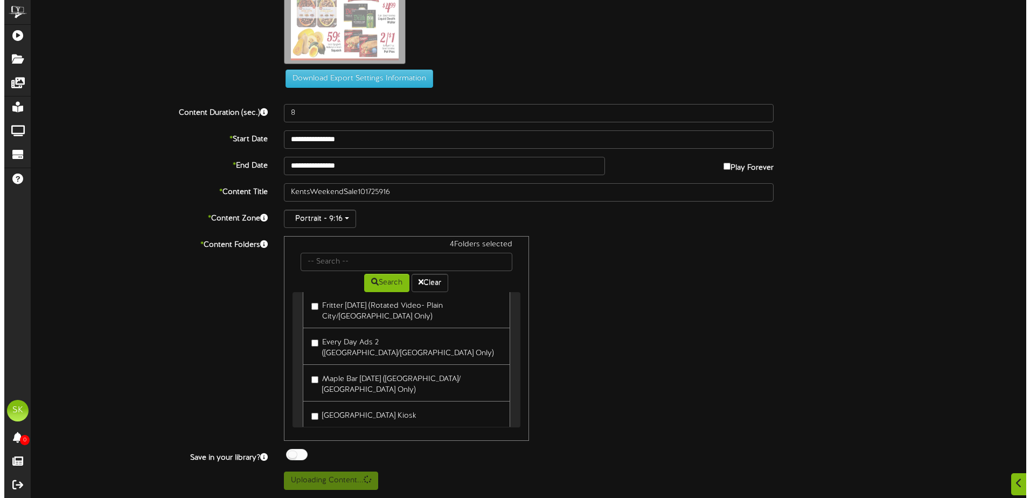
scroll to position [0, 0]
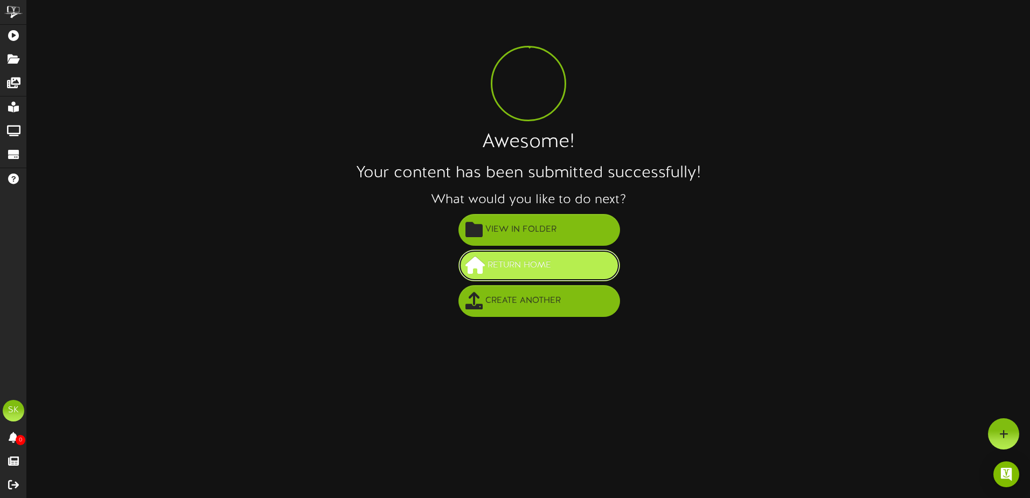
click at [552, 275] on button "Return Home" at bounding box center [539, 265] width 162 height 32
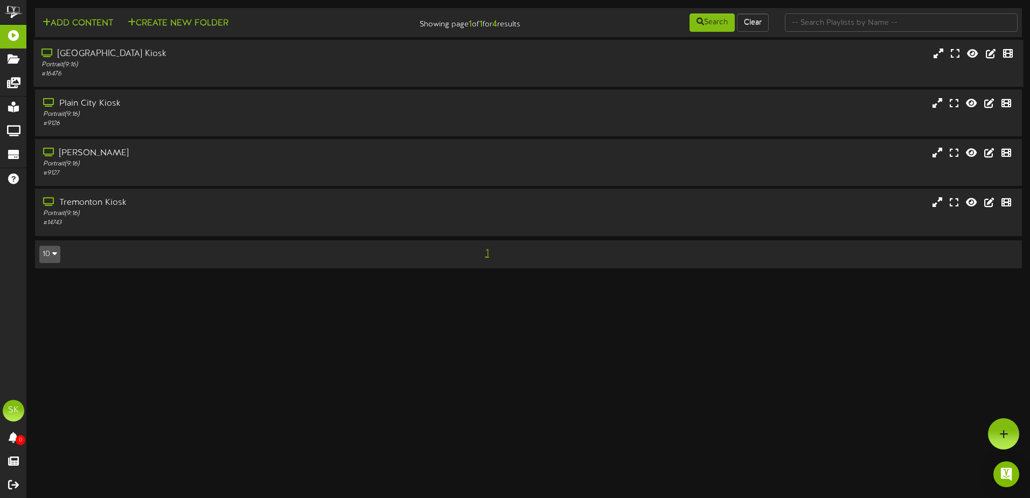
drag, startPoint x: 191, startPoint y: 57, endPoint x: 205, endPoint y: 63, distance: 15.2
click at [191, 57] on div "[GEOGRAPHIC_DATA] Kiosk" at bounding box center [239, 54] width 396 height 12
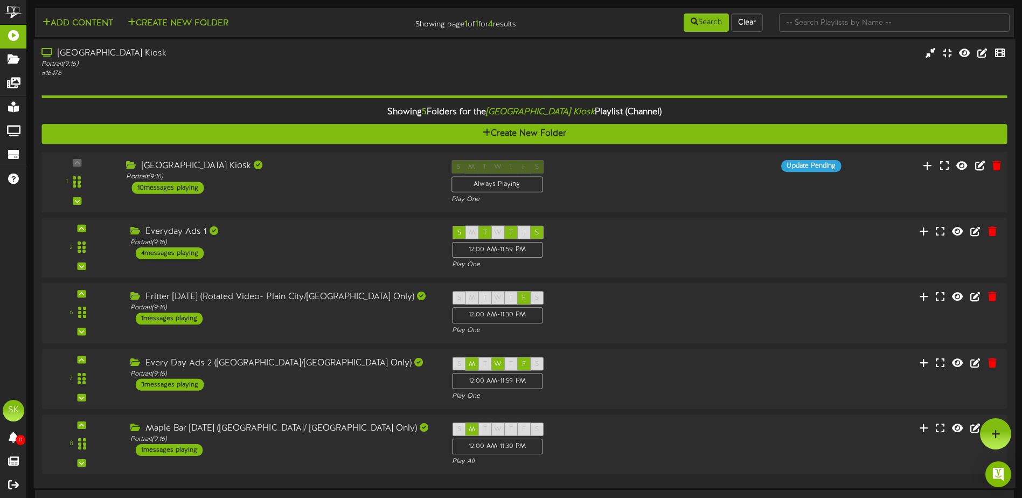
click at [251, 183] on div "[GEOGRAPHIC_DATA] Kiosk Portrait ( 9:16 ) 10 messages playing" at bounding box center [280, 177] width 325 height 34
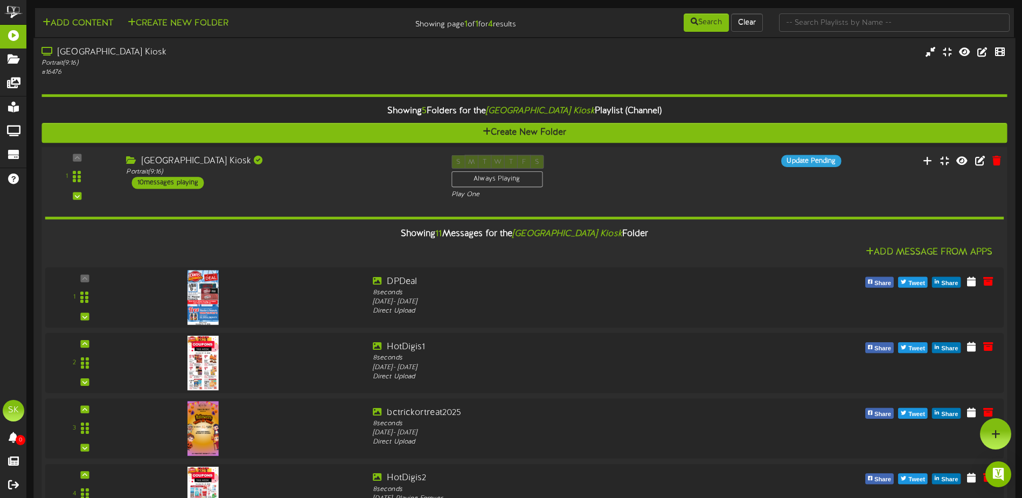
click at [274, 196] on div "1 ( 9:16" at bounding box center [524, 177] width 975 height 44
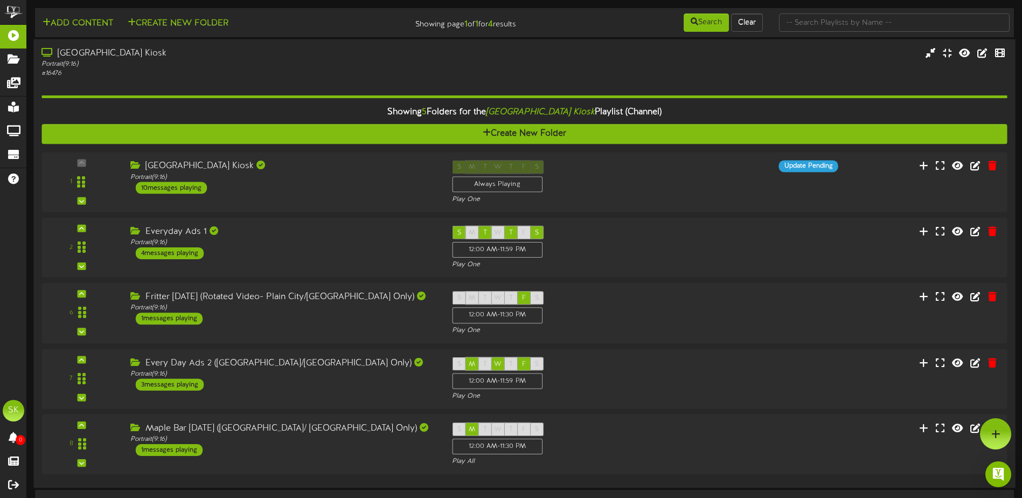
click at [330, 76] on div "# 16476" at bounding box center [237, 73] width 393 height 9
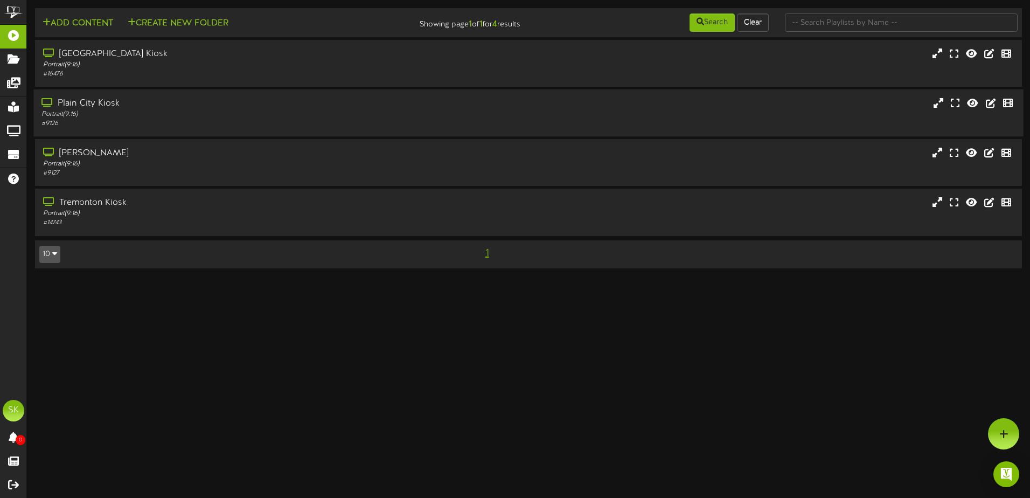
click at [180, 125] on div "# 9126" at bounding box center [239, 123] width 396 height 9
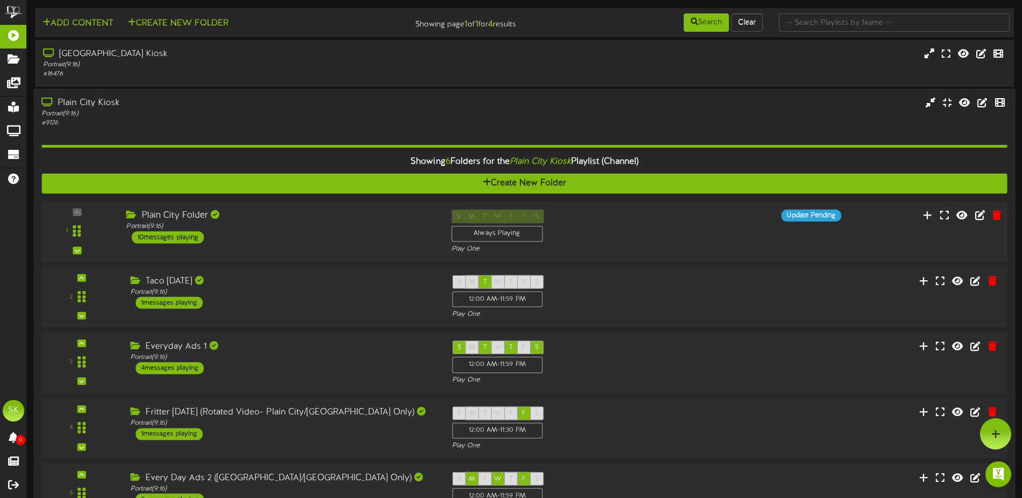
click at [239, 242] on div "Plain City Folder Portrait ( 9:16 ) 10 messages playing" at bounding box center [280, 227] width 325 height 34
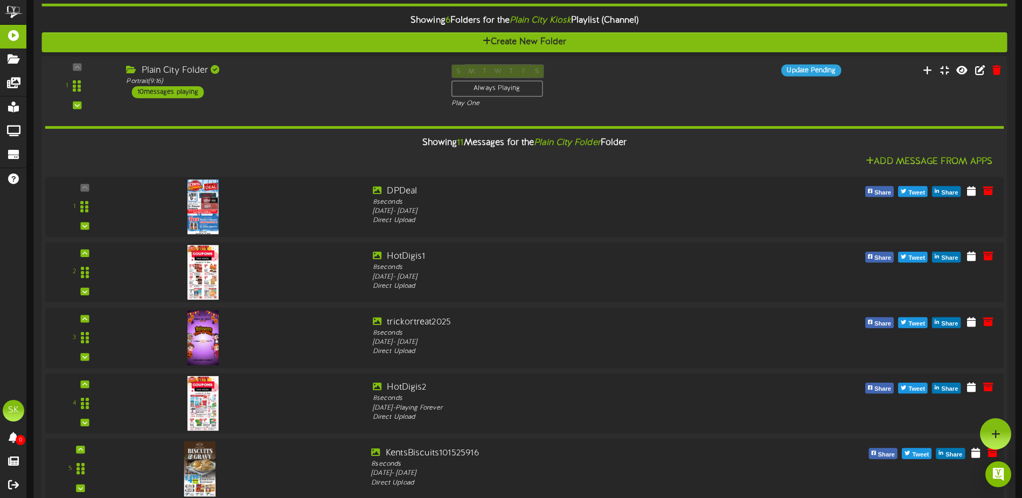
scroll to position [108, 0]
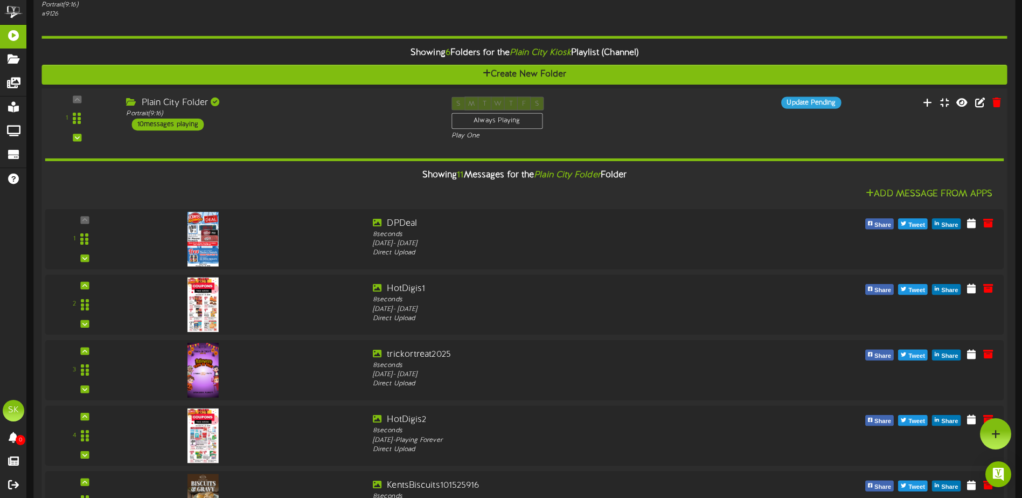
click at [254, 134] on div "1 ( 9:16" at bounding box center [524, 118] width 975 height 44
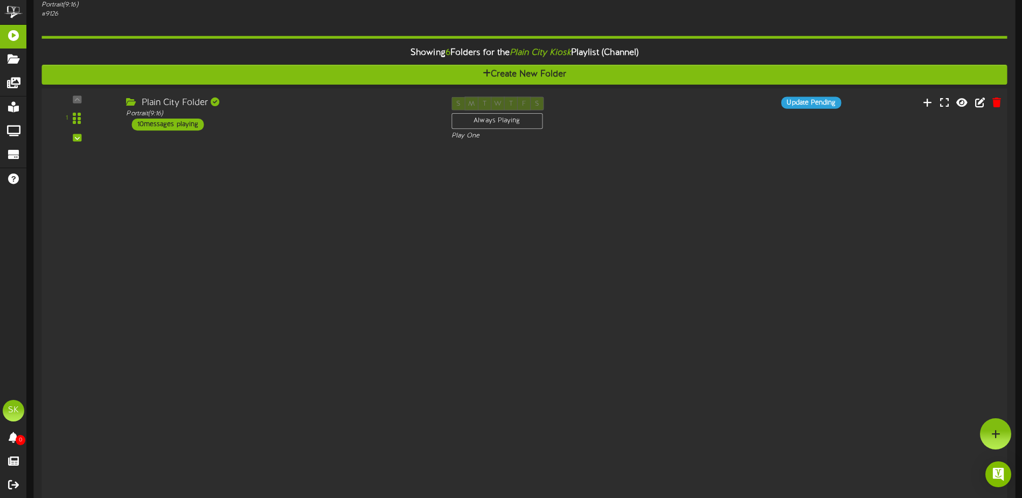
scroll to position [109, 0]
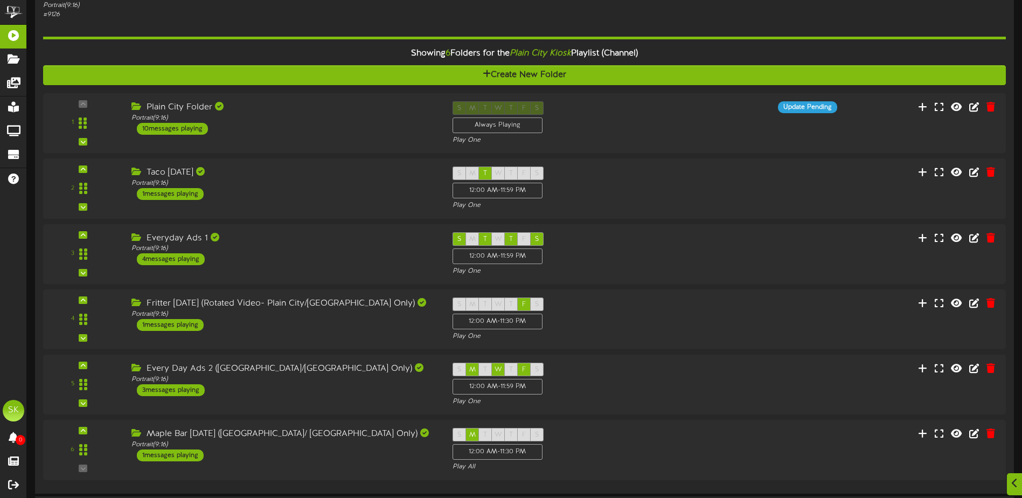
click at [259, 30] on div "Showing 6 Folders for the Plain City Kiosk Playlist (Channel) Create New Folder…" at bounding box center [524, 251] width 963 height 465
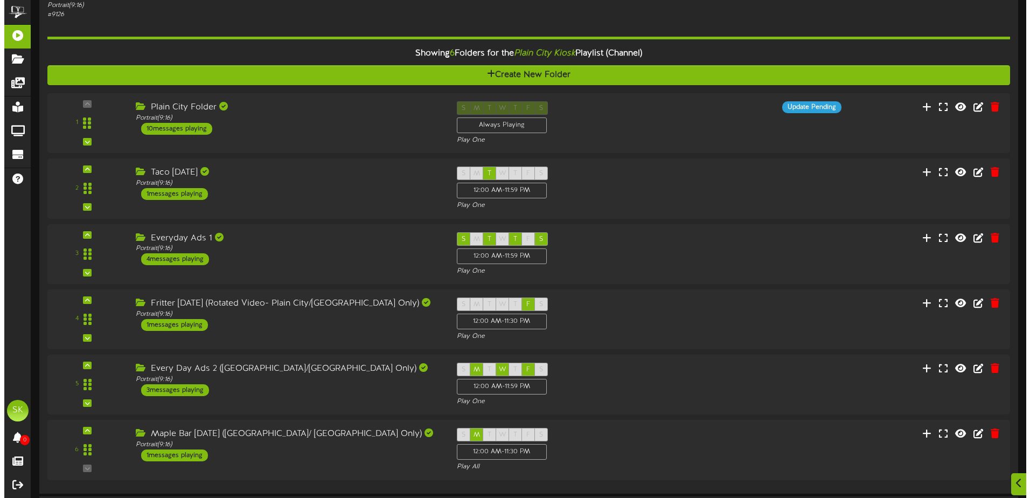
scroll to position [0, 0]
